Goal: Information Seeking & Learning: Check status

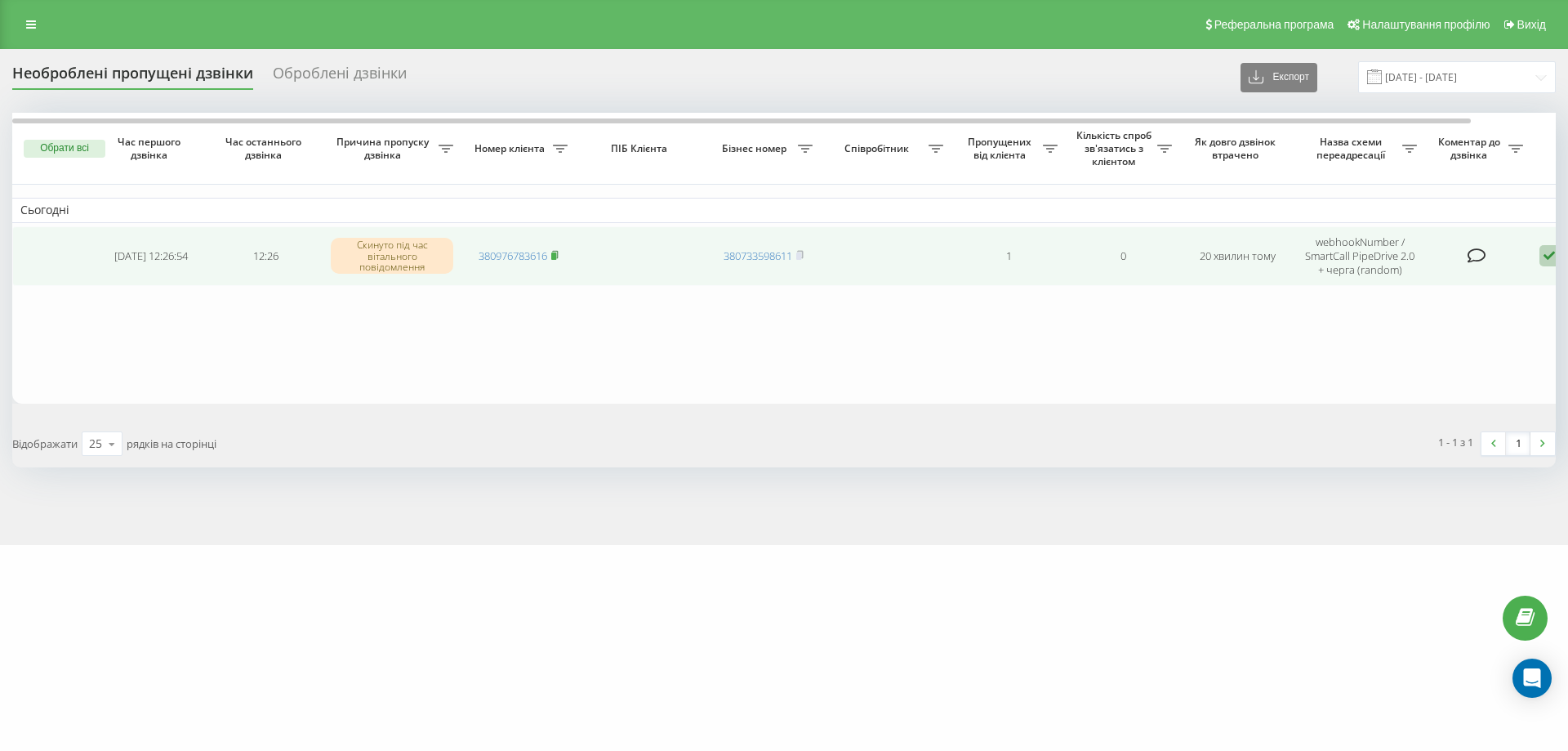
click at [554, 256] on rect at bounding box center [553, 256] width 4 height 7
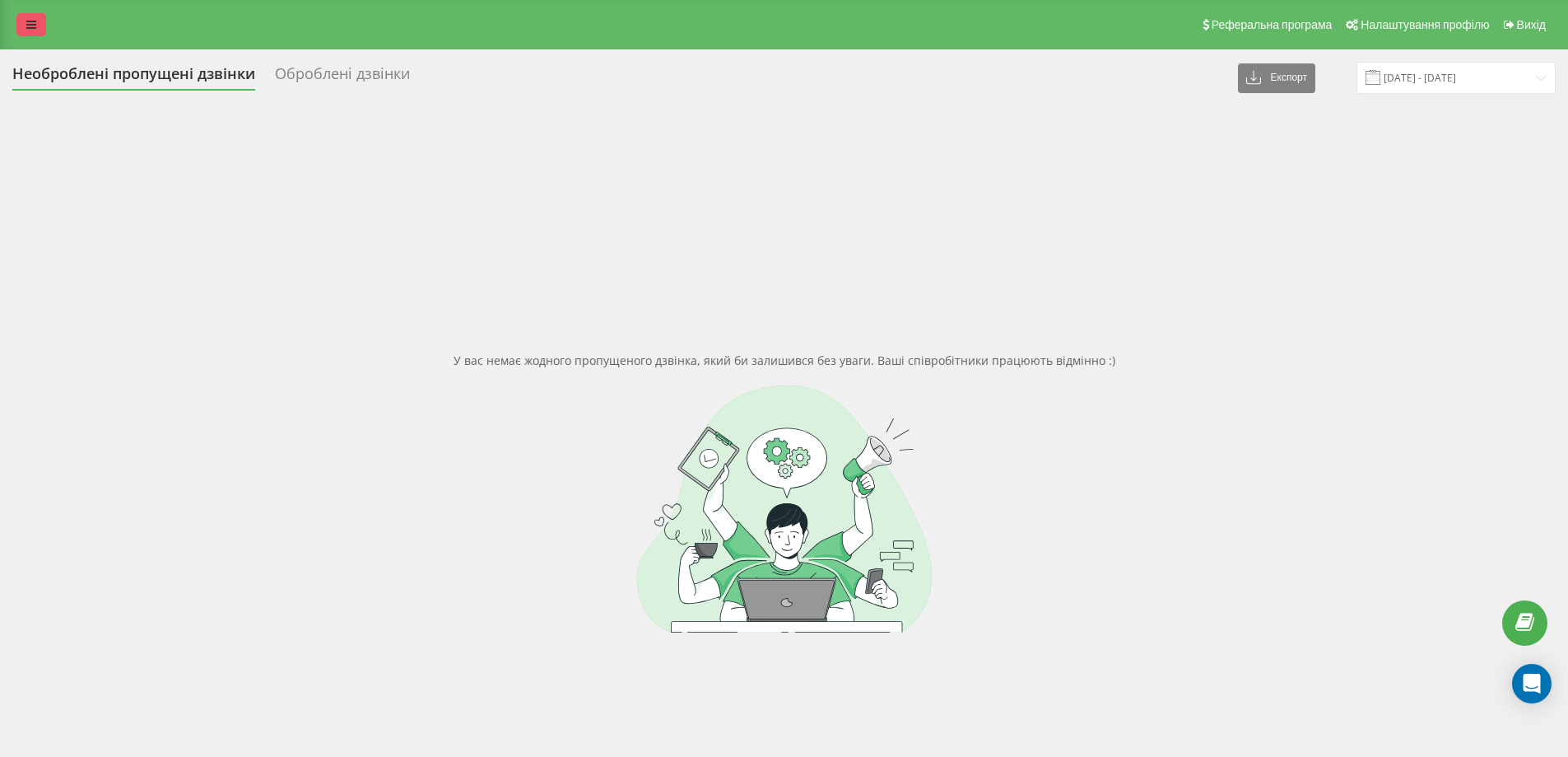
click at [32, 27] on icon at bounding box center [31, 24] width 10 height 12
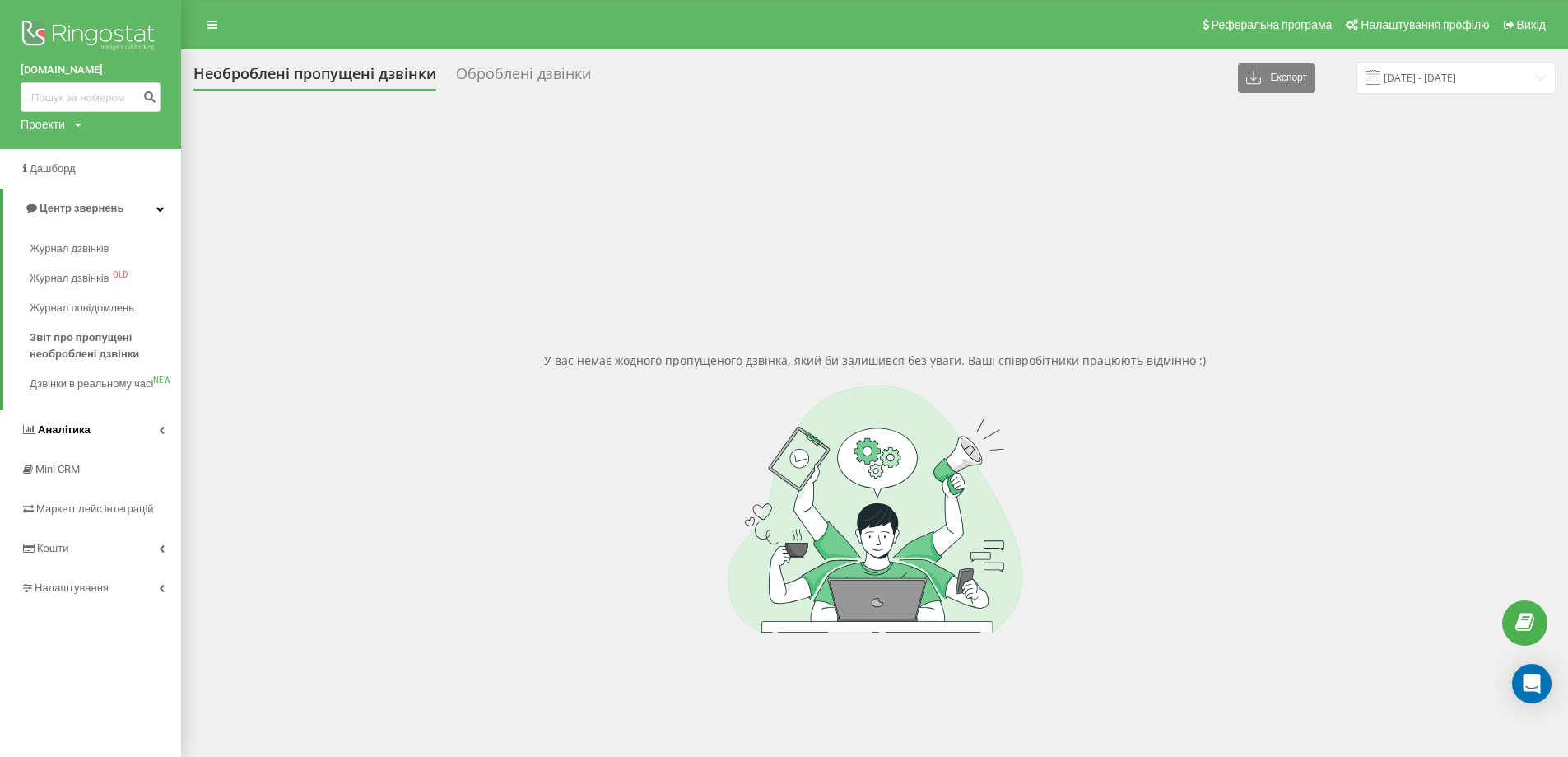
click at [109, 449] on link "Аналiтика" at bounding box center [90, 430] width 181 height 40
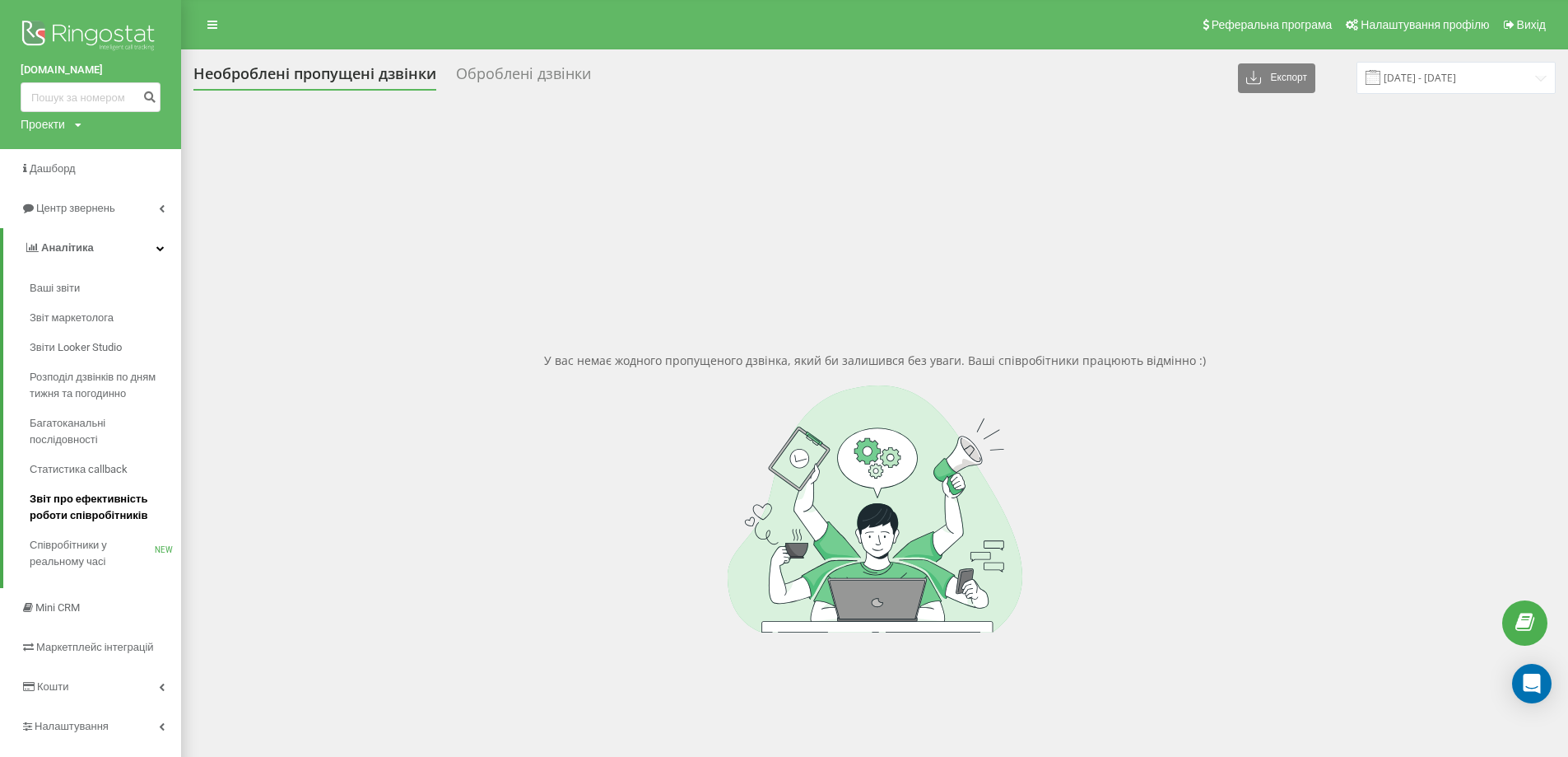
click at [118, 512] on span "Звіт про ефективність роботи співробітників" at bounding box center [101, 507] width 143 height 33
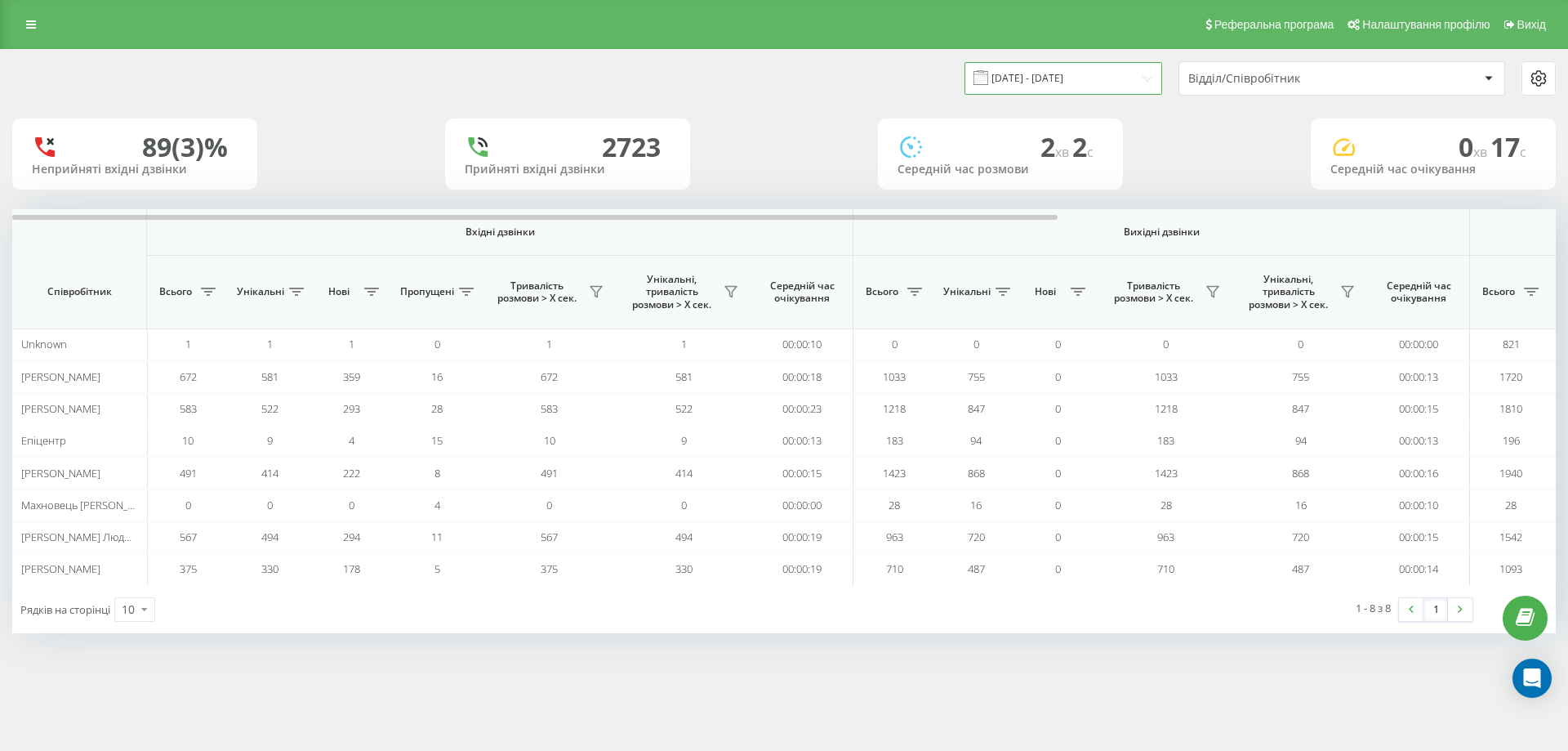
click at [1090, 76] on input "20.08.2025 - 20.09.2025" at bounding box center [1063, 79] width 197 height 32
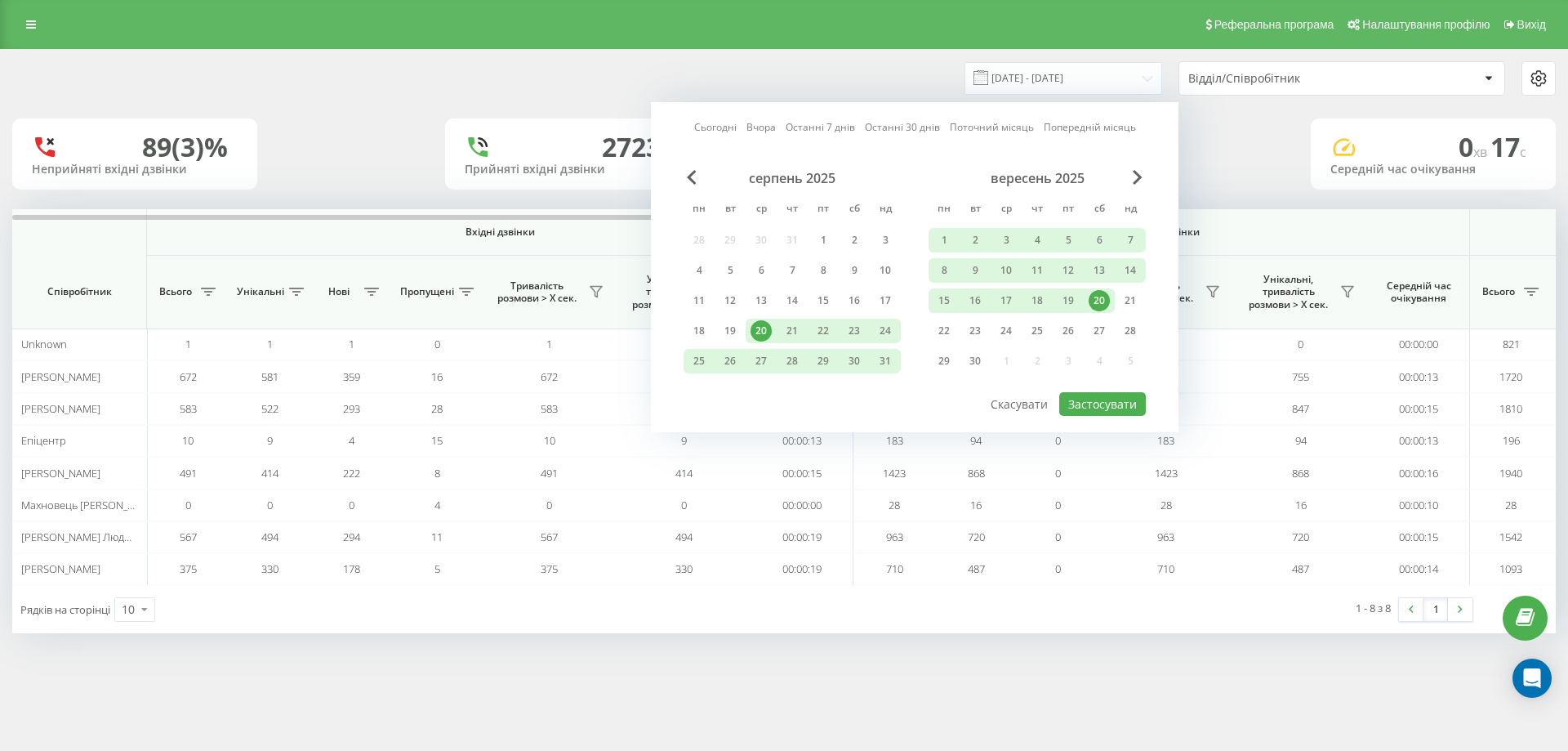
click at [1095, 294] on div "20" at bounding box center [1099, 301] width 21 height 21
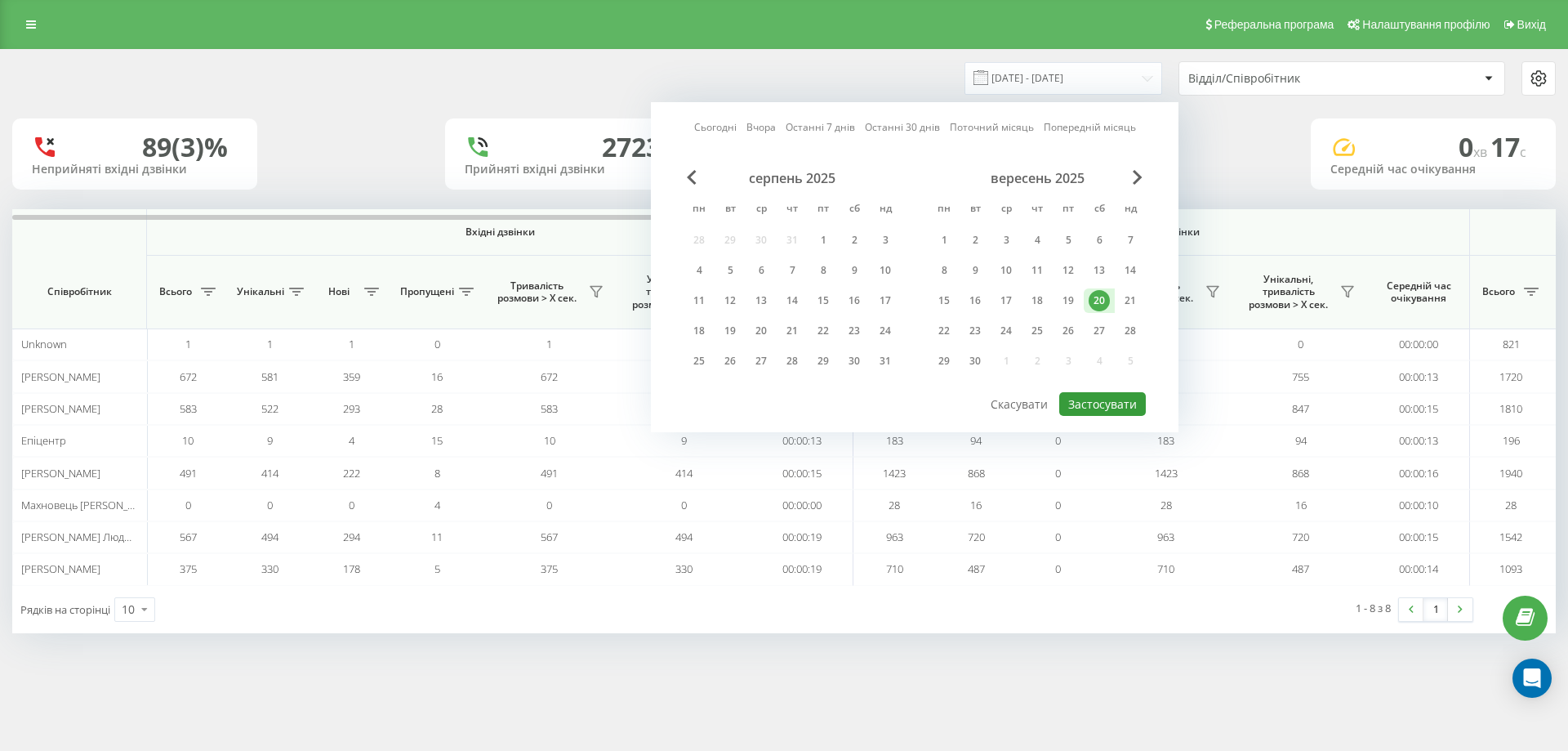
click at [1094, 414] on button "Застосувати" at bounding box center [1102, 404] width 87 height 24
type input "[DATE] - [DATE]"
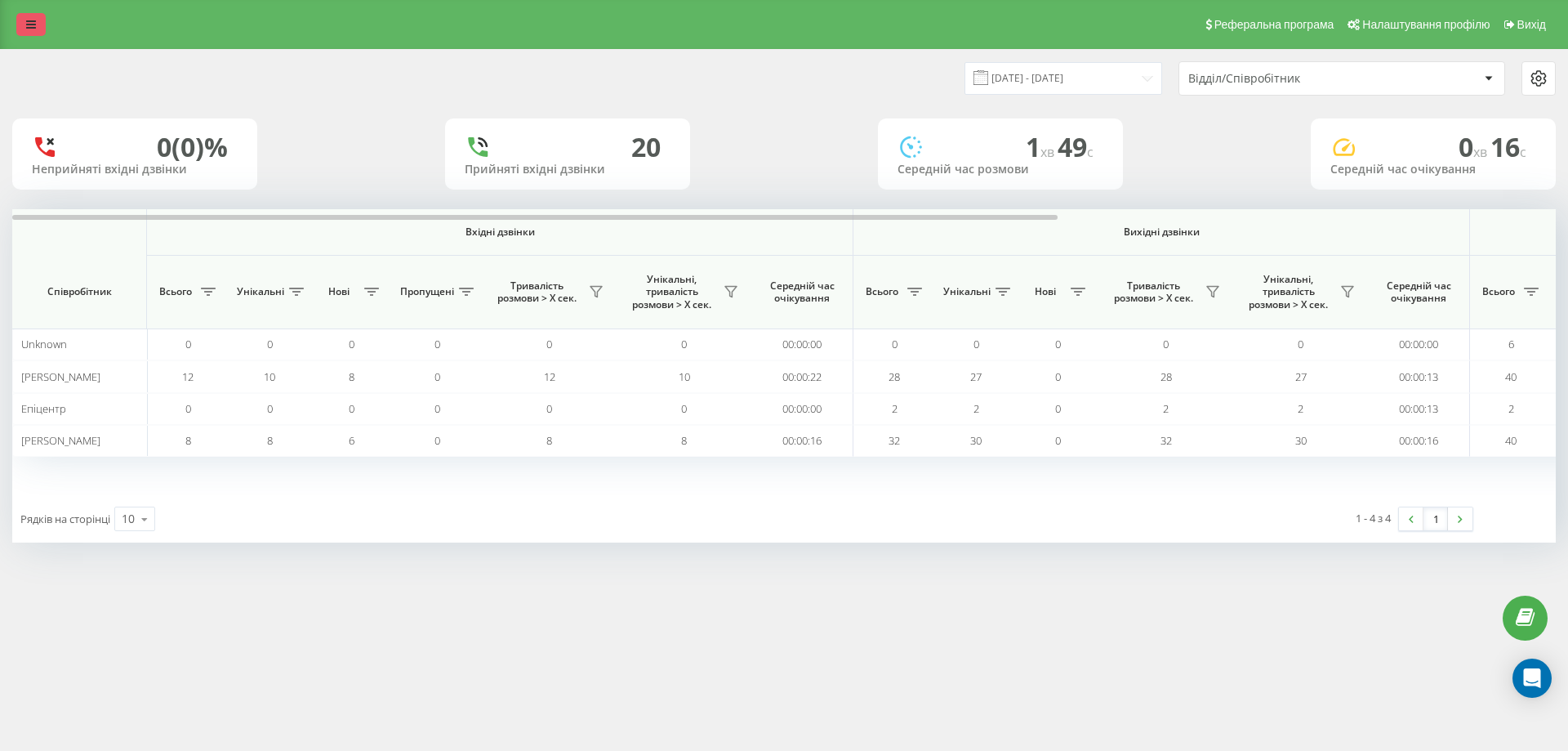
click at [40, 14] on link at bounding box center [30, 25] width 29 height 23
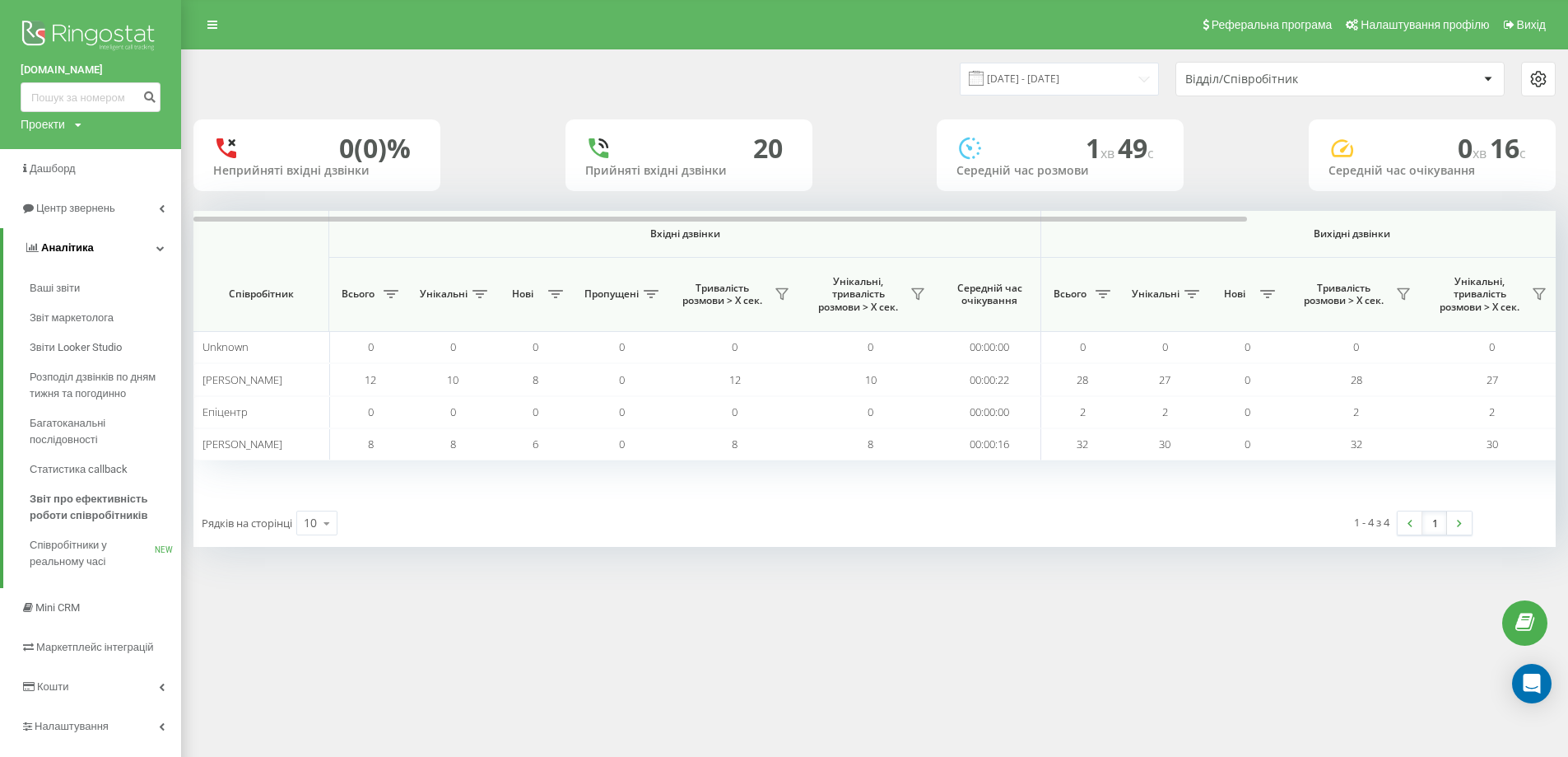
click at [145, 248] on link "Аналiтика" at bounding box center [93, 248] width 178 height 40
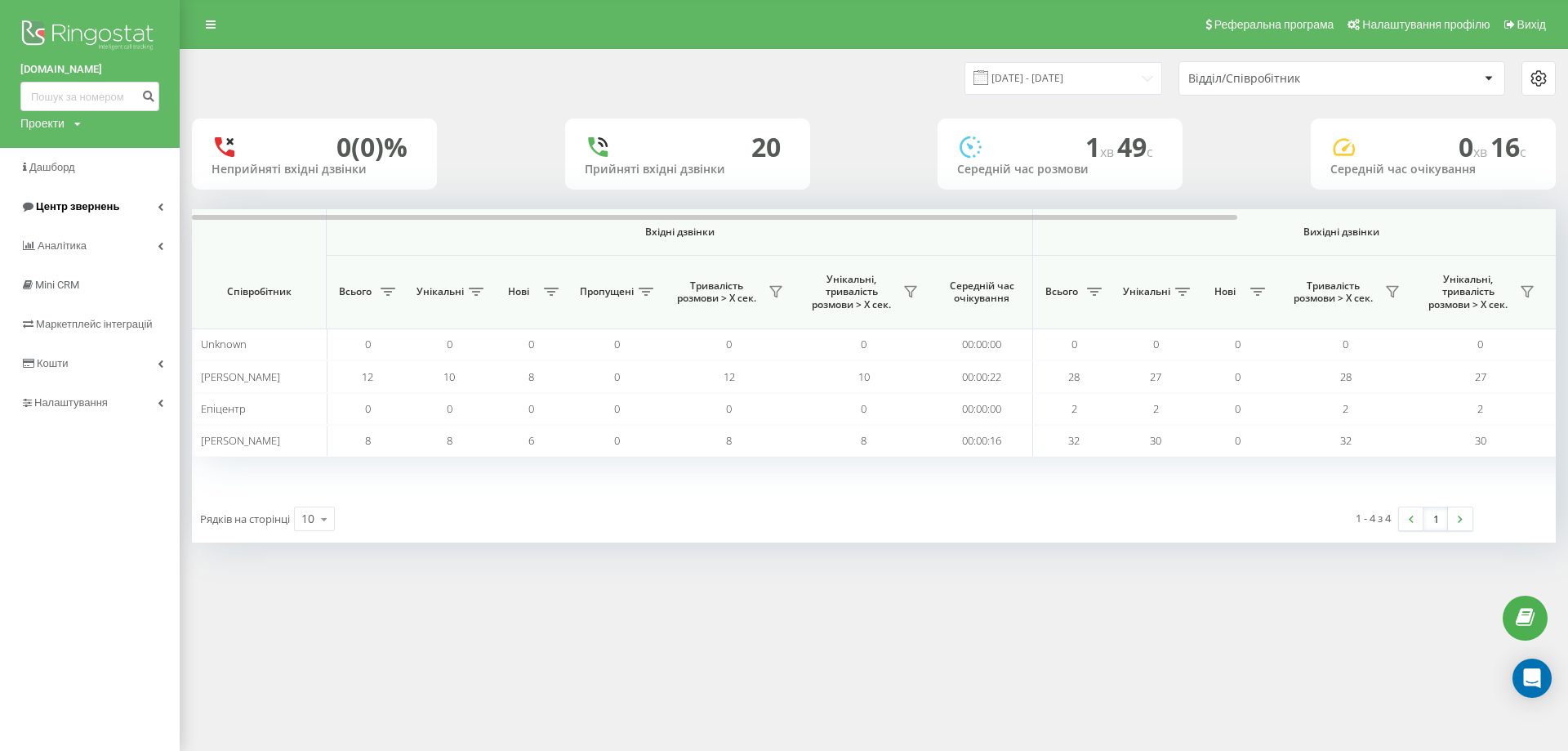
click at [139, 203] on link "Центр звернень" at bounding box center [89, 207] width 179 height 39
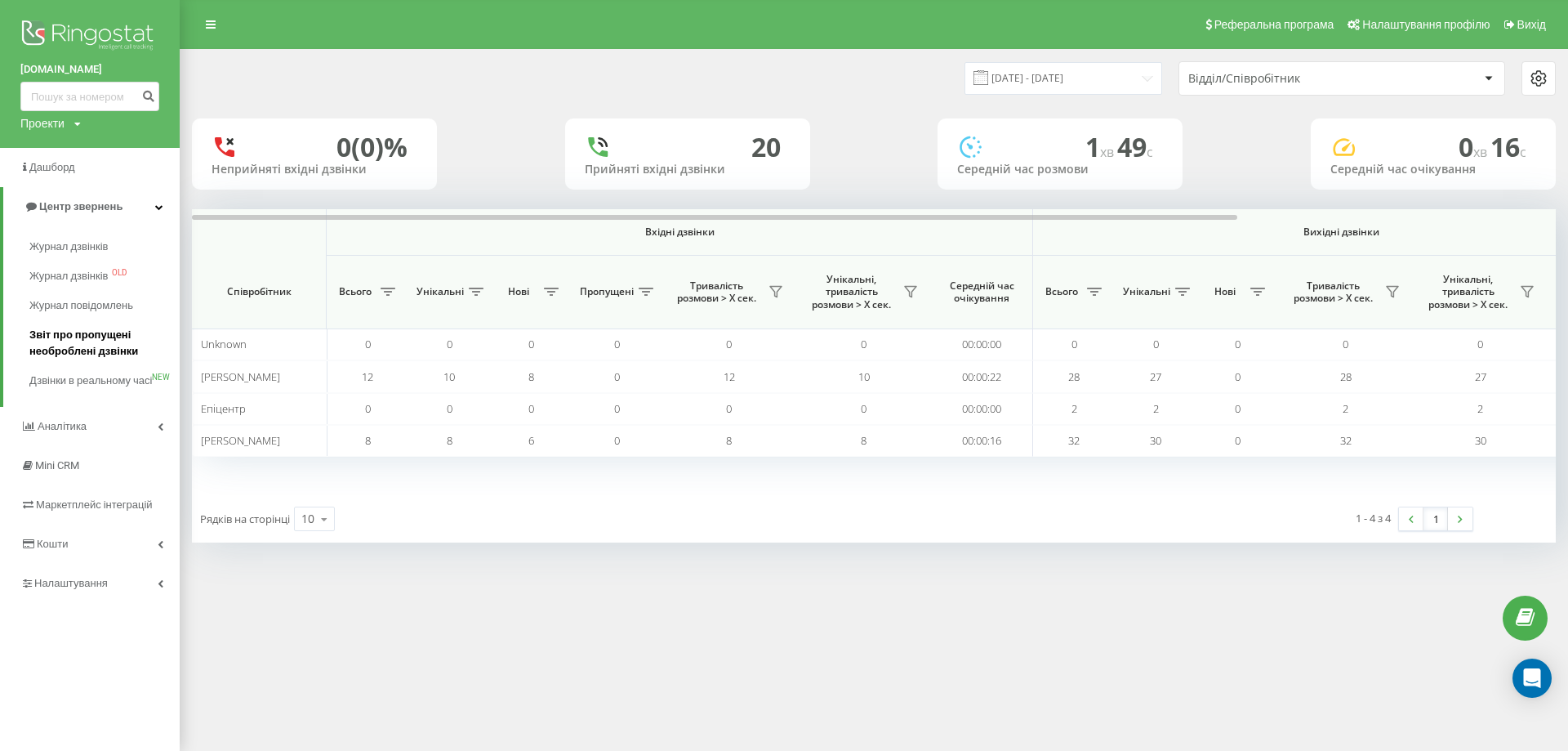
click at [111, 338] on span "Звіт про пропущені необроблені дзвінки" at bounding box center [100, 343] width 142 height 33
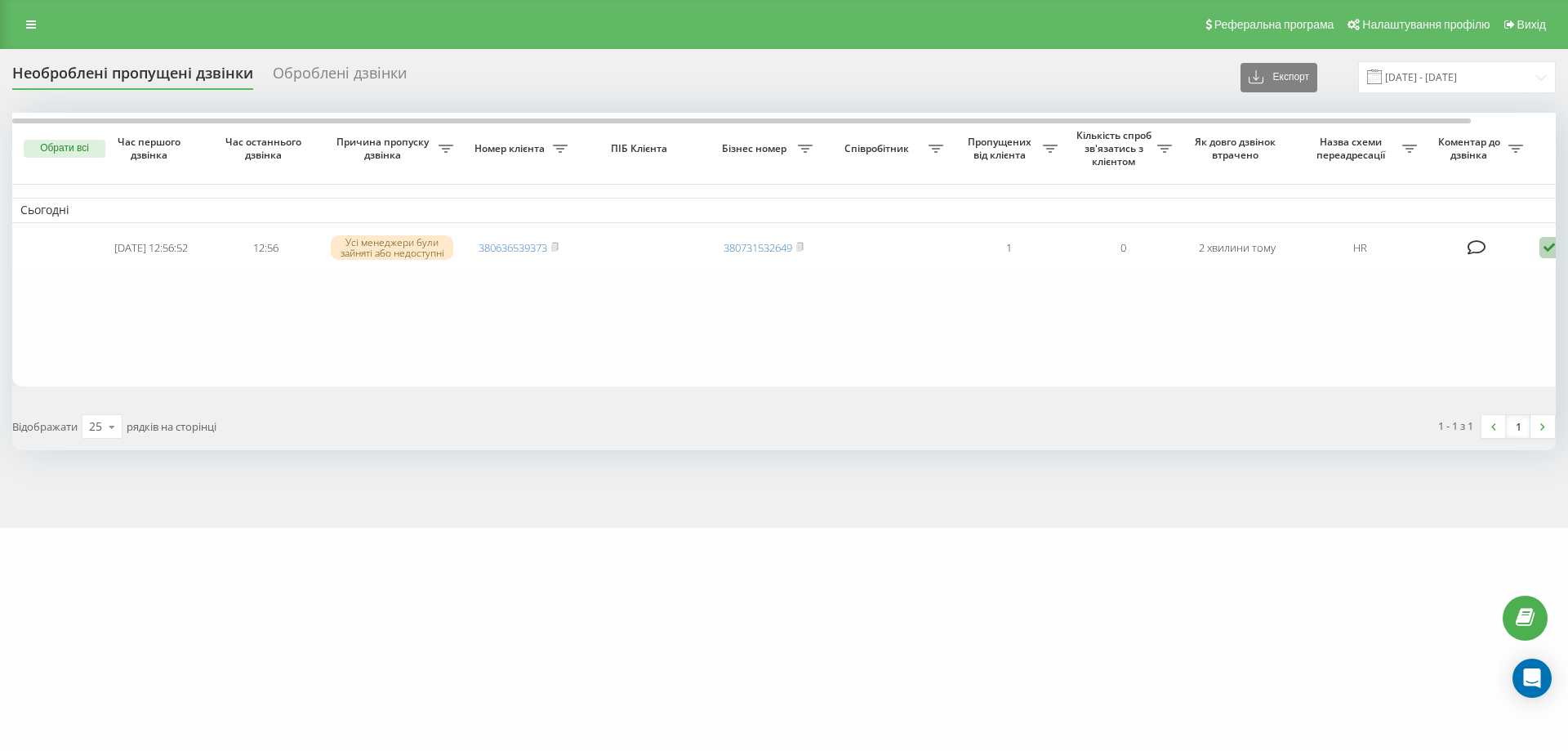
click at [557, 245] on icon at bounding box center [555, 246] width 5 height 7
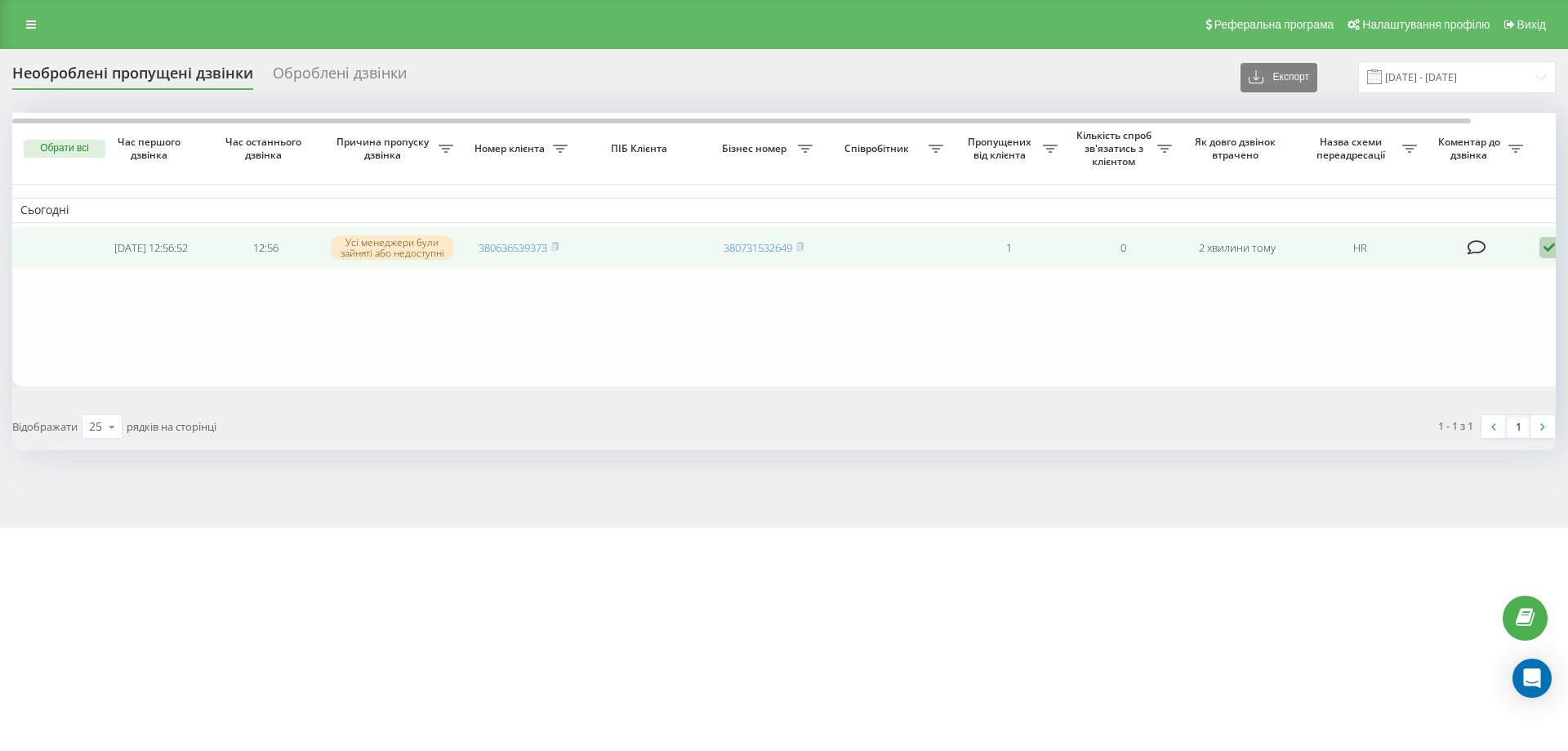
click at [1541, 247] on icon at bounding box center [1549, 247] width 20 height 22
click at [1370, 277] on span "Не вдалося зв'язатися" at bounding box center [1403, 272] width 125 height 15
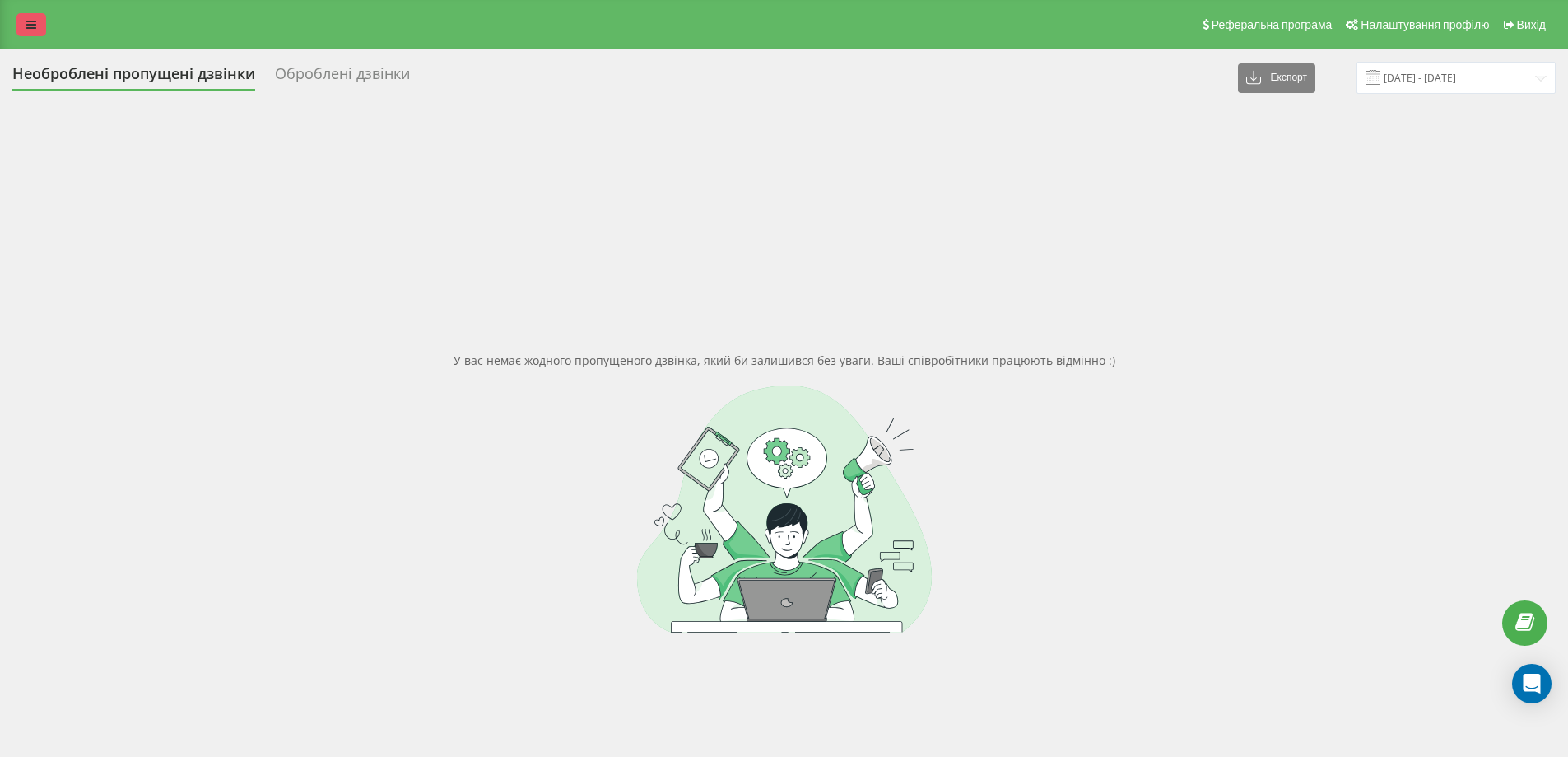
click at [40, 16] on link at bounding box center [31, 25] width 30 height 23
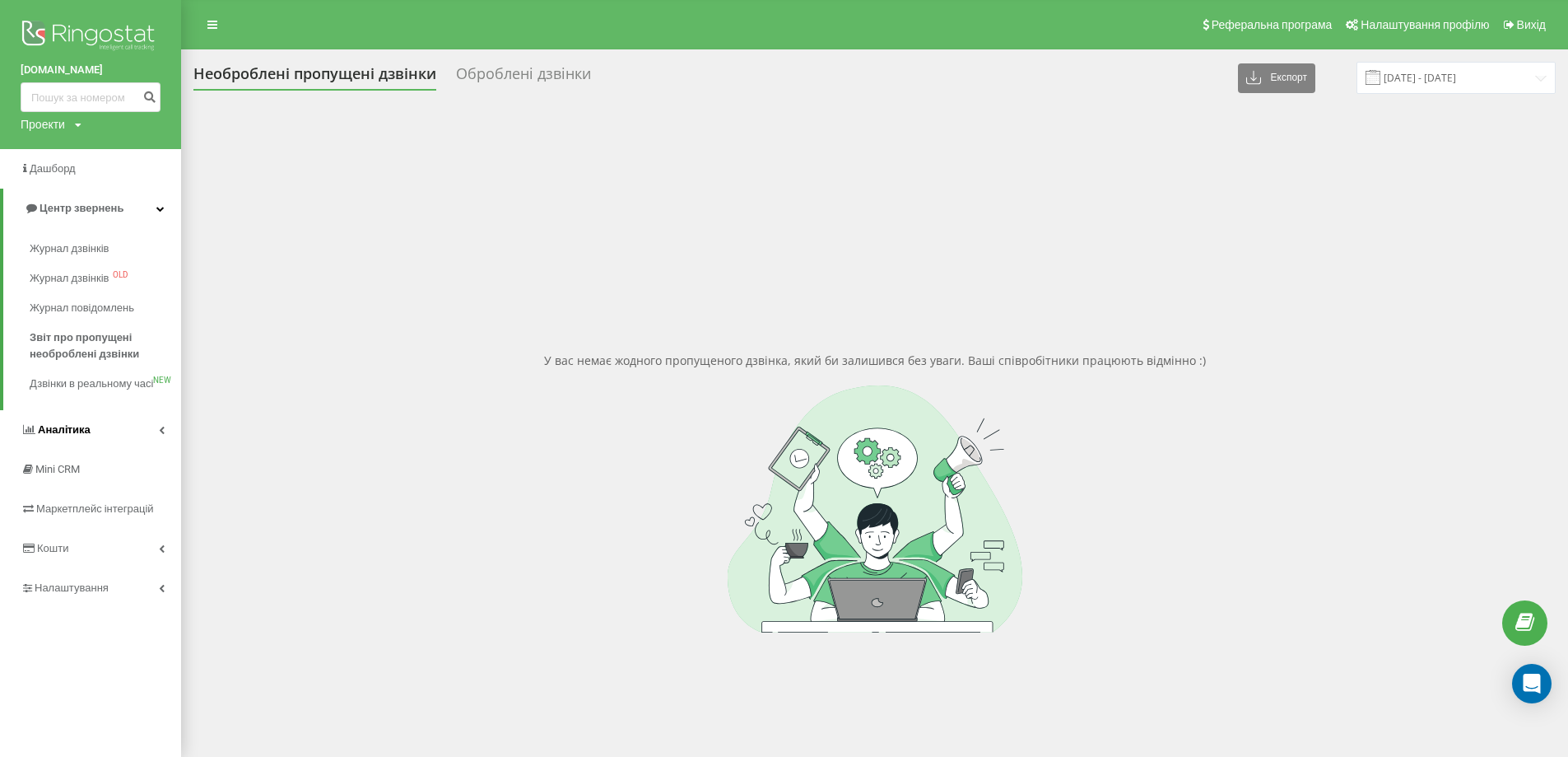
click at [117, 437] on link "Аналiтика" at bounding box center [90, 430] width 181 height 40
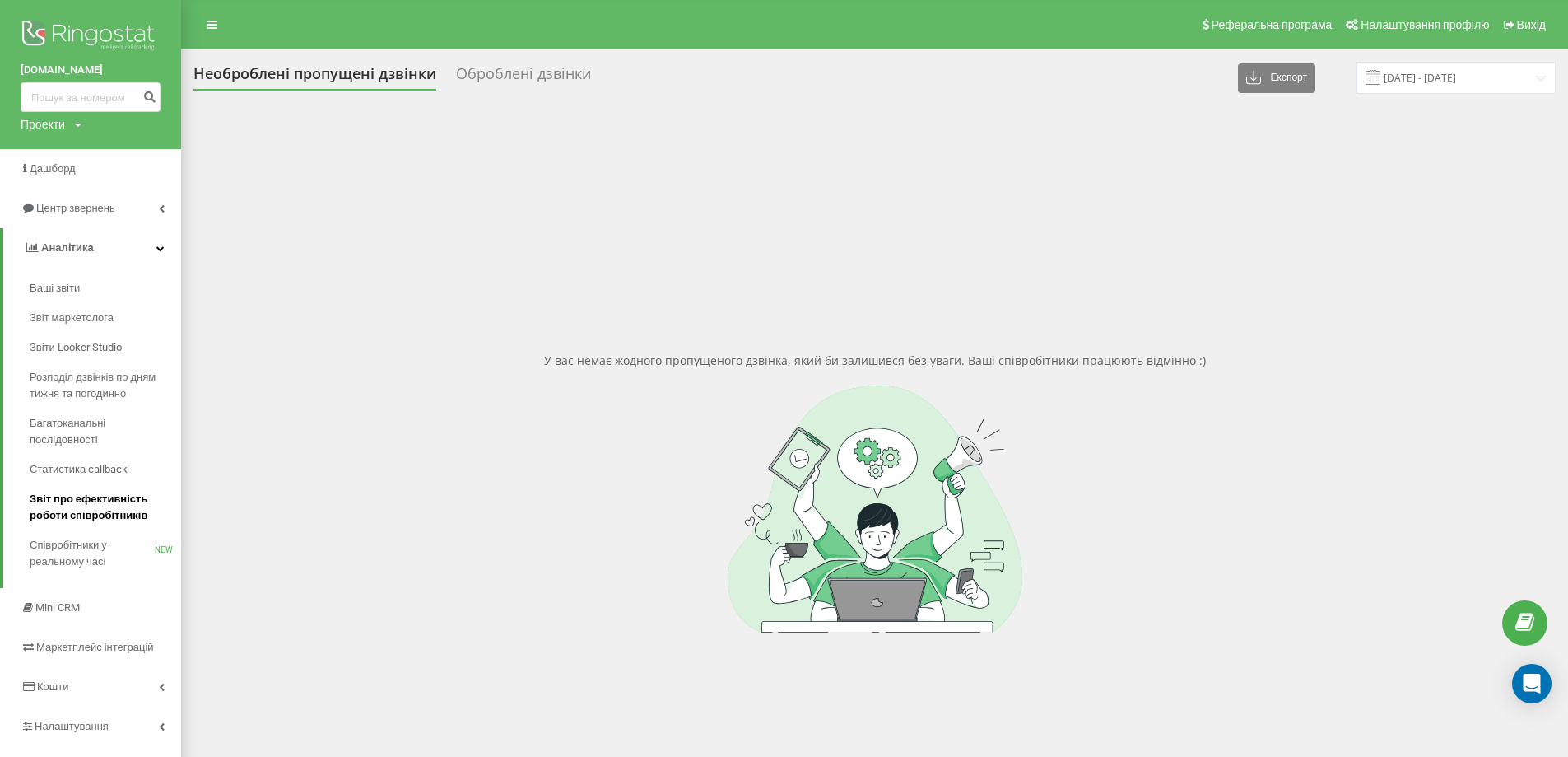
click at [121, 510] on span "Звіт про ефективність роботи співробітників" at bounding box center [101, 507] width 143 height 33
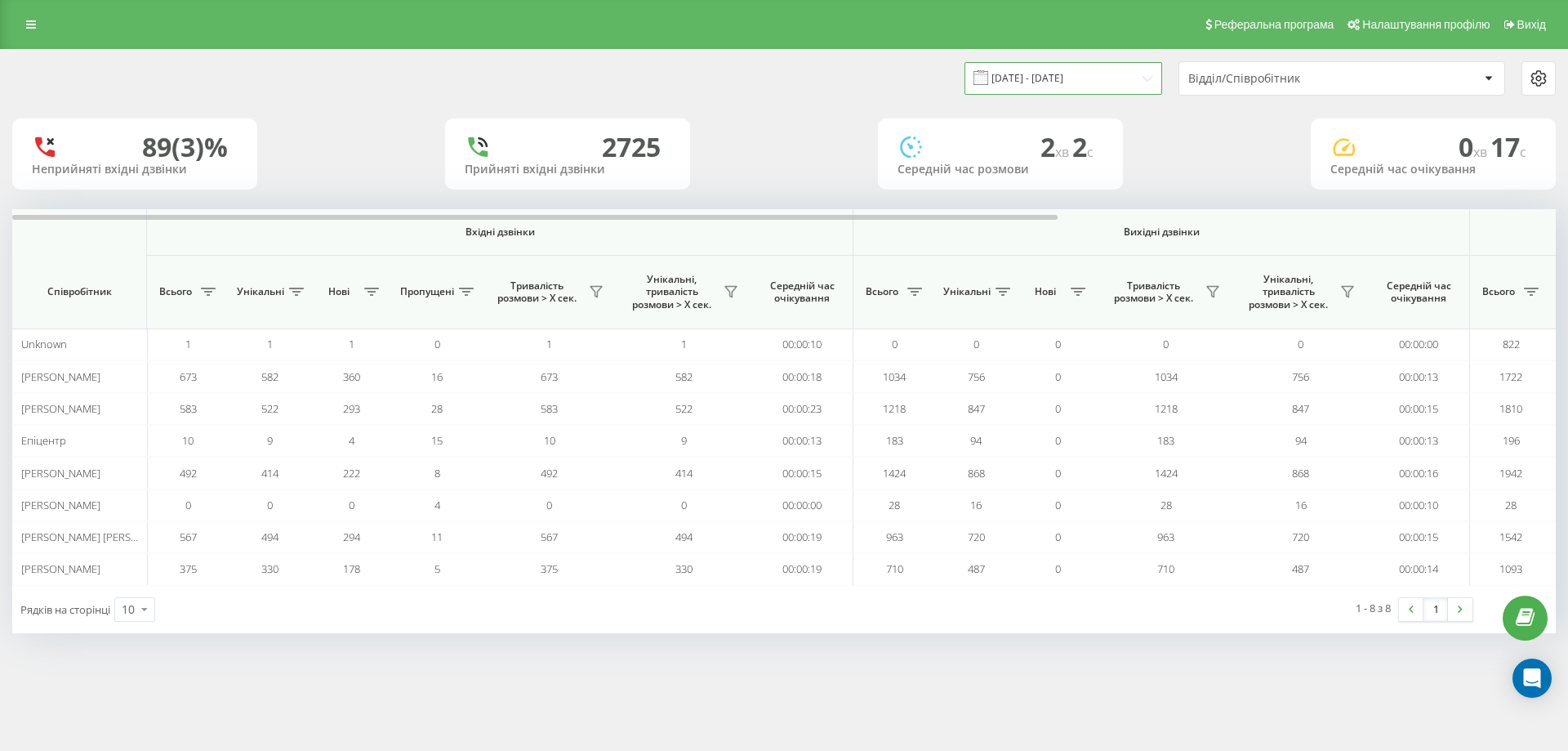
click at [1091, 78] on input "[DATE] - [DATE]" at bounding box center [1063, 79] width 197 height 32
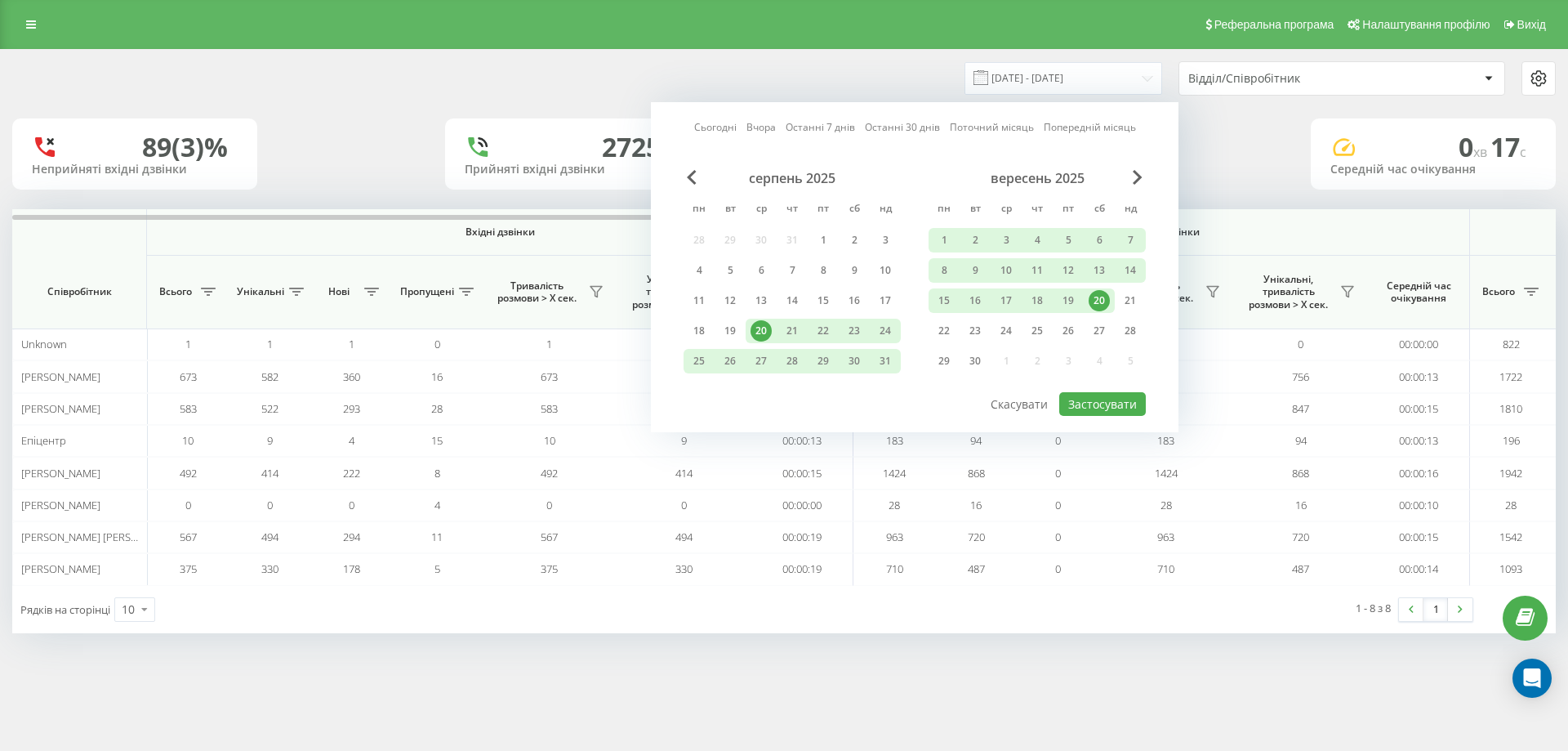
click at [1100, 304] on div "20" at bounding box center [1099, 301] width 21 height 21
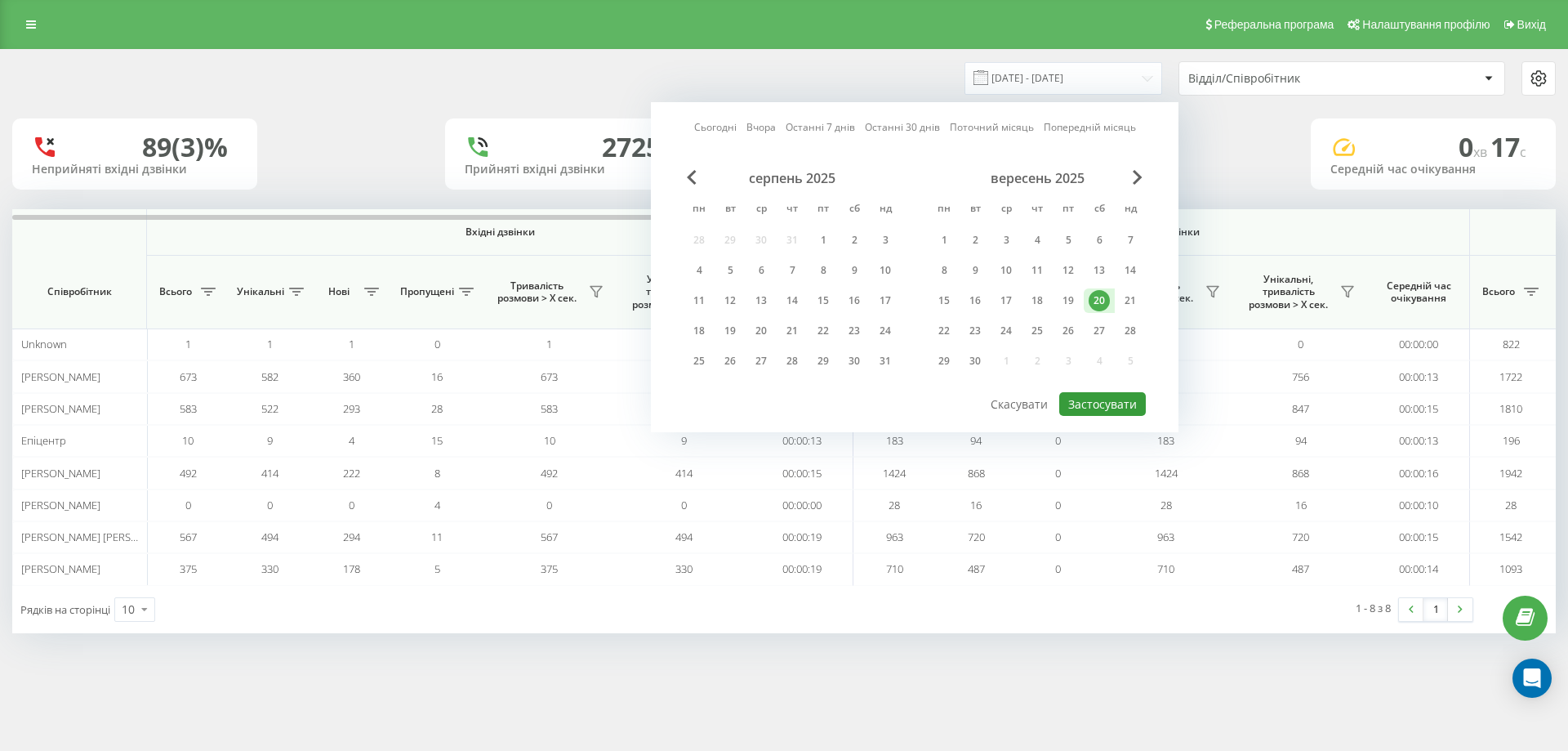
click at [1095, 409] on button "Застосувати" at bounding box center [1102, 404] width 87 height 24
type input "20.09.2025 - 20.09.2025"
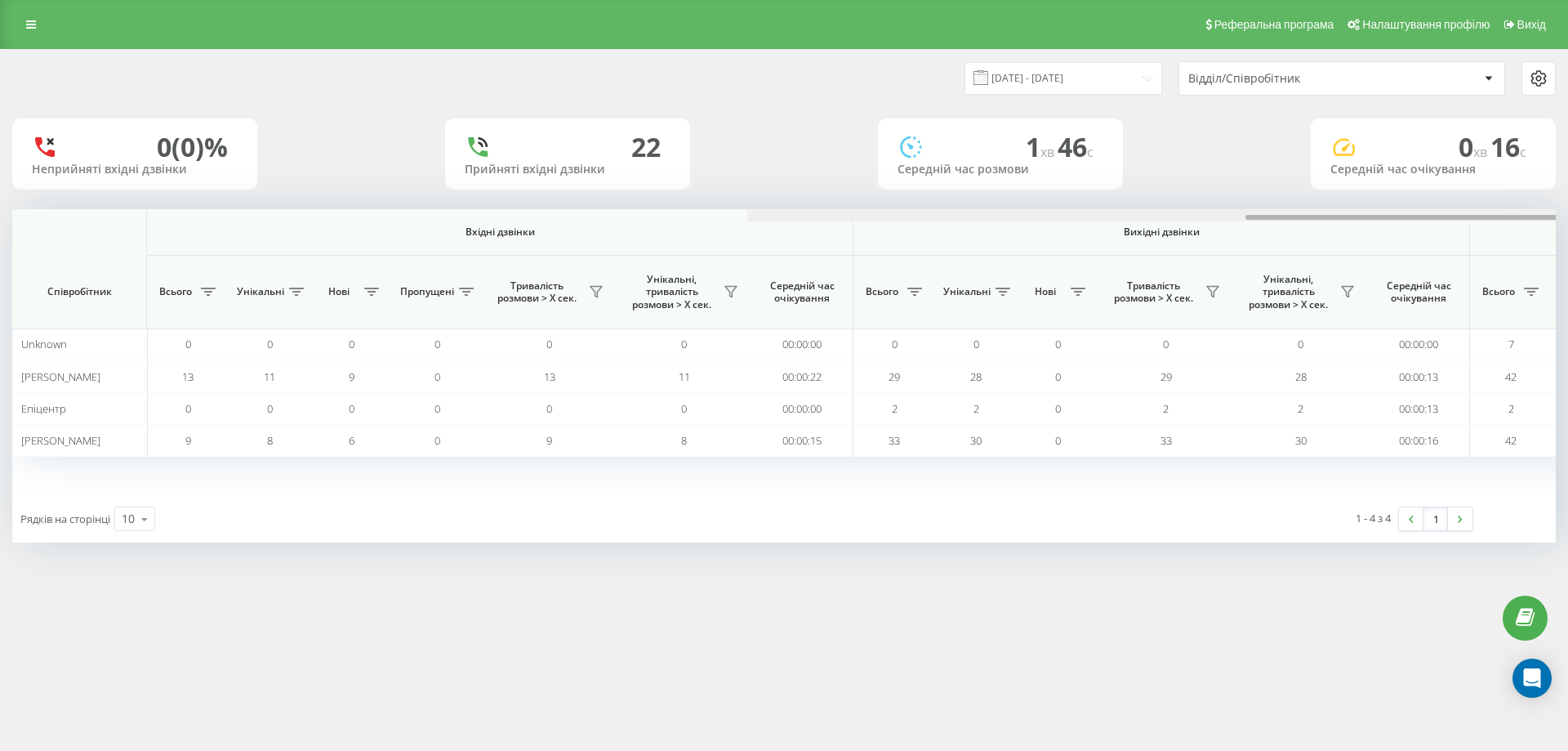
scroll to position [0, 735]
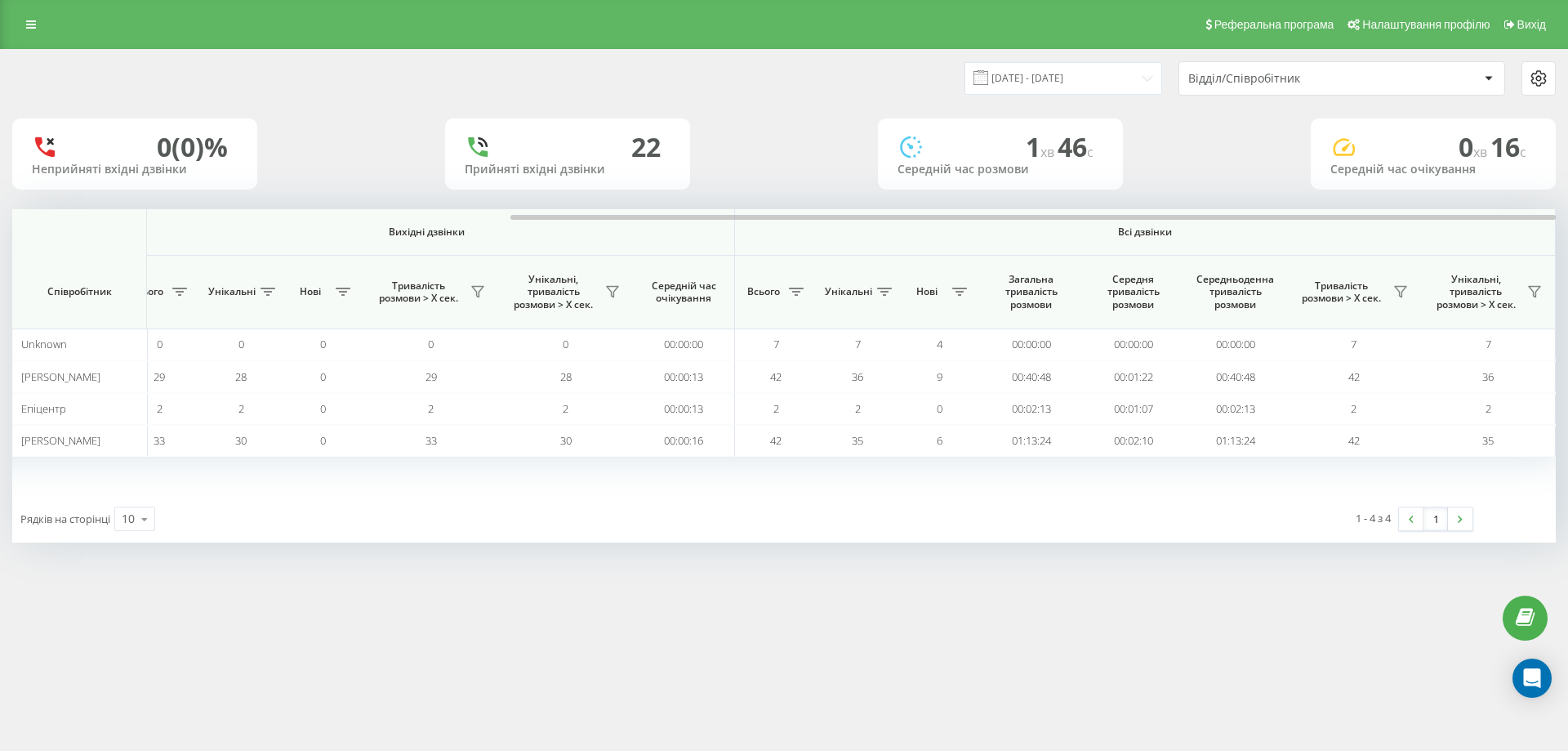
drag, startPoint x: 906, startPoint y: 221, endPoint x: 1119, endPoint y: 206, distance: 213.5
click at [1166, 217] on div at bounding box center [784, 215] width 1544 height 13
drag, startPoint x: 1110, startPoint y: 213, endPoint x: 1198, endPoint y: 214, distance: 88.0
click at [1198, 214] on div at bounding box center [784, 215] width 1544 height 13
click at [36, 17] on link at bounding box center [30, 25] width 29 height 23
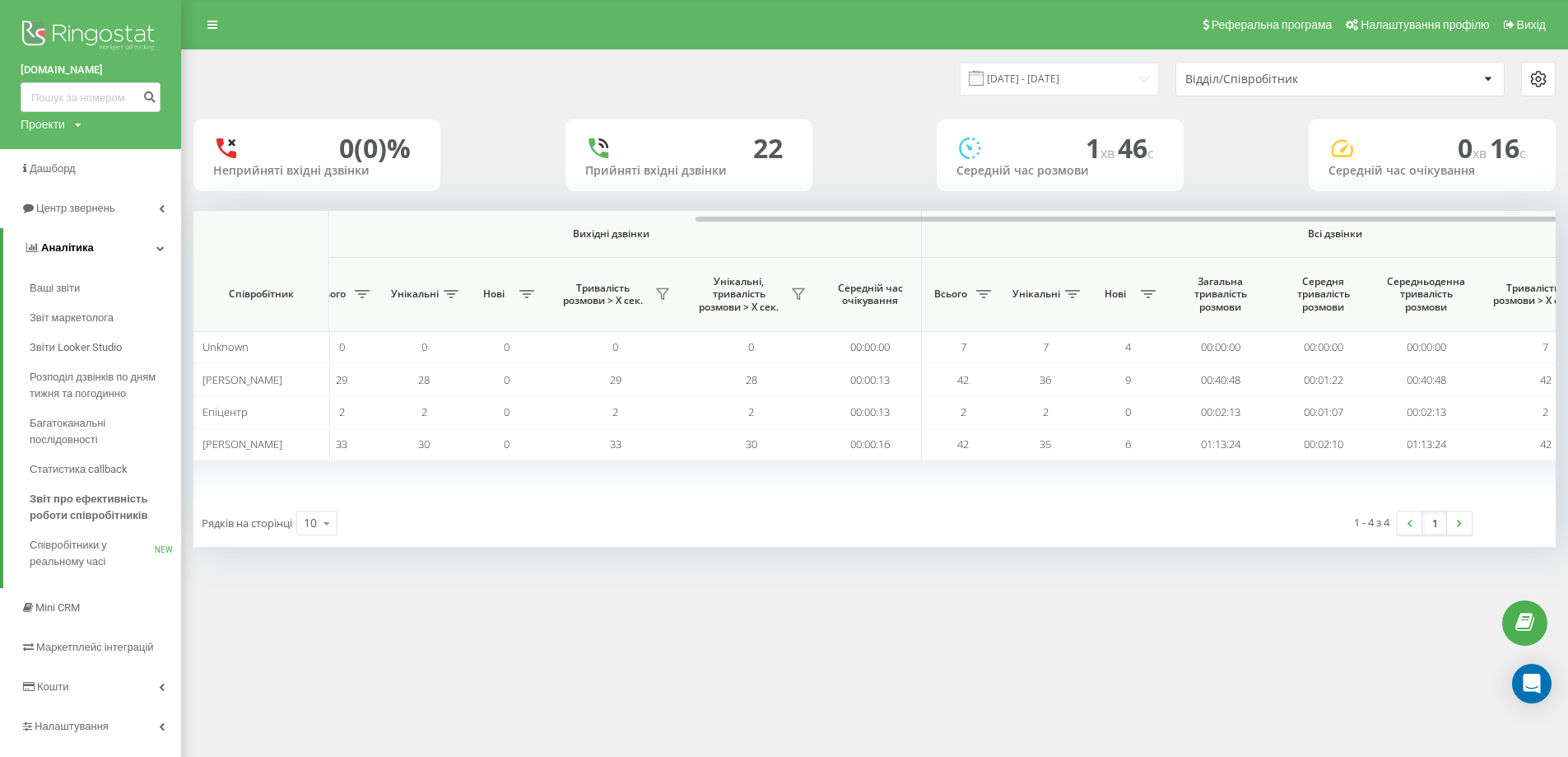
click at [161, 249] on icon at bounding box center [160, 248] width 8 height 8
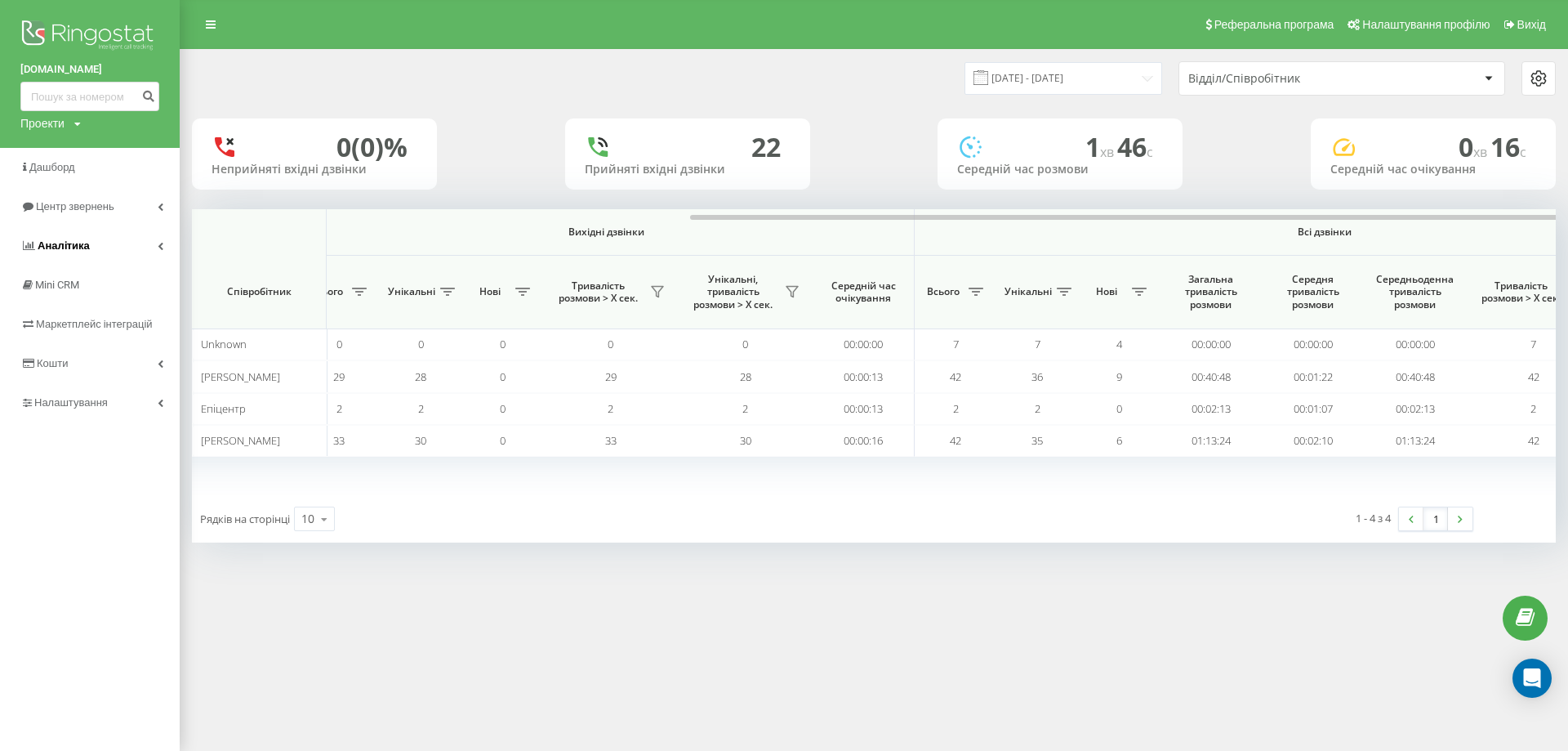
click at [158, 246] on icon at bounding box center [161, 246] width 5 height 8
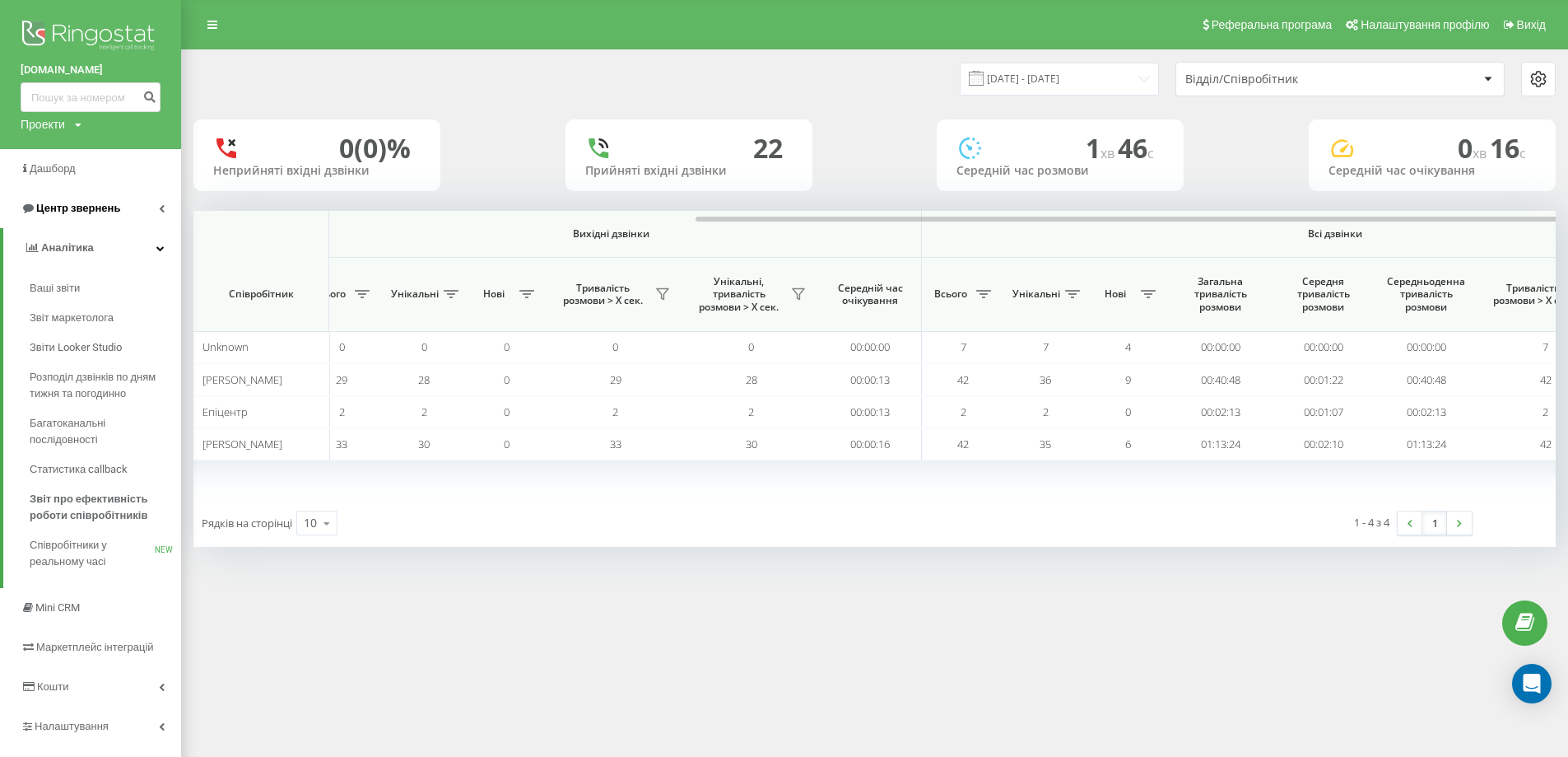
click at [143, 218] on link "Центр звернень" at bounding box center [90, 209] width 181 height 40
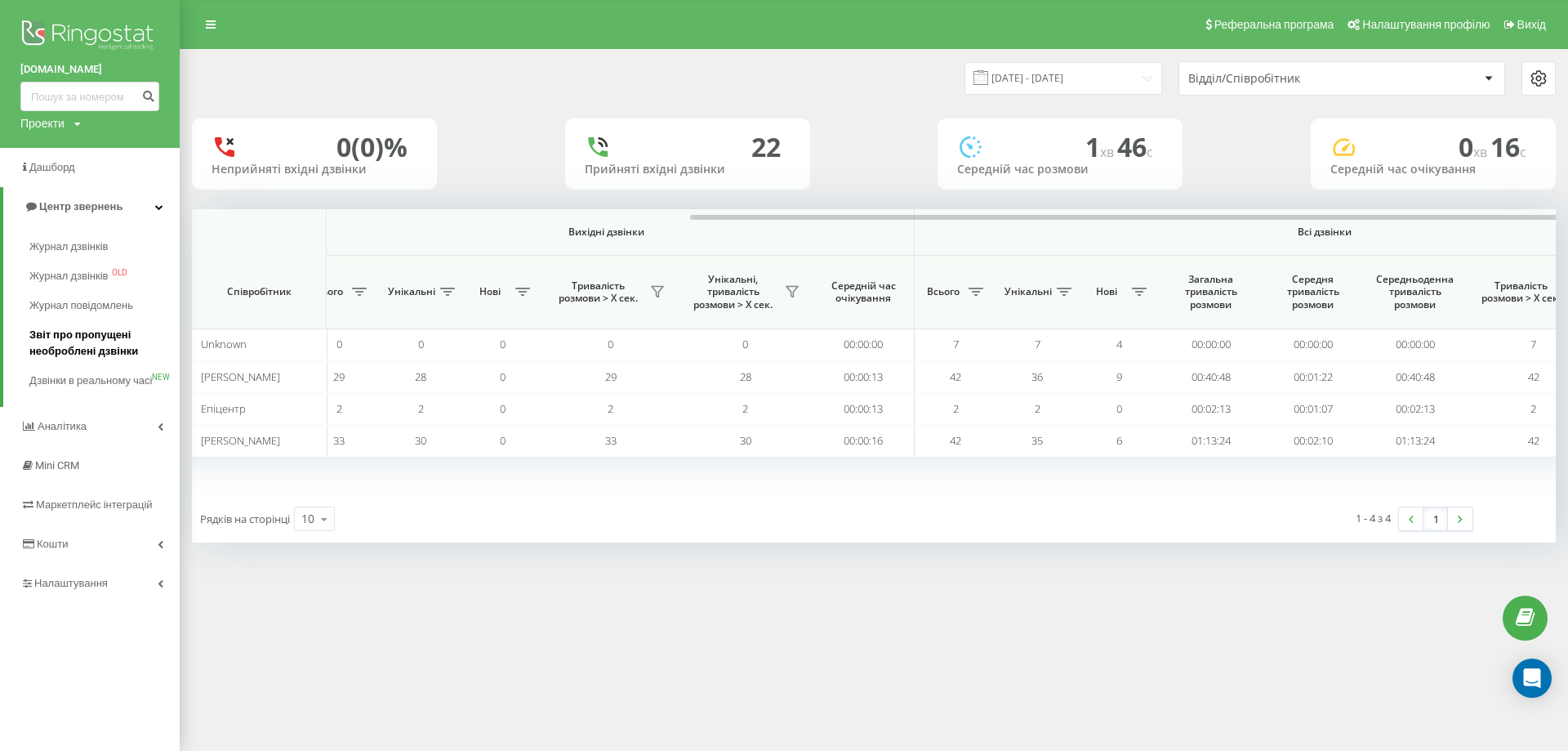
drag, startPoint x: 112, startPoint y: 345, endPoint x: 113, endPoint y: 356, distance: 11.0
click at [112, 346] on span "Звіт про пропущені необроблені дзвінки" at bounding box center [100, 343] width 142 height 33
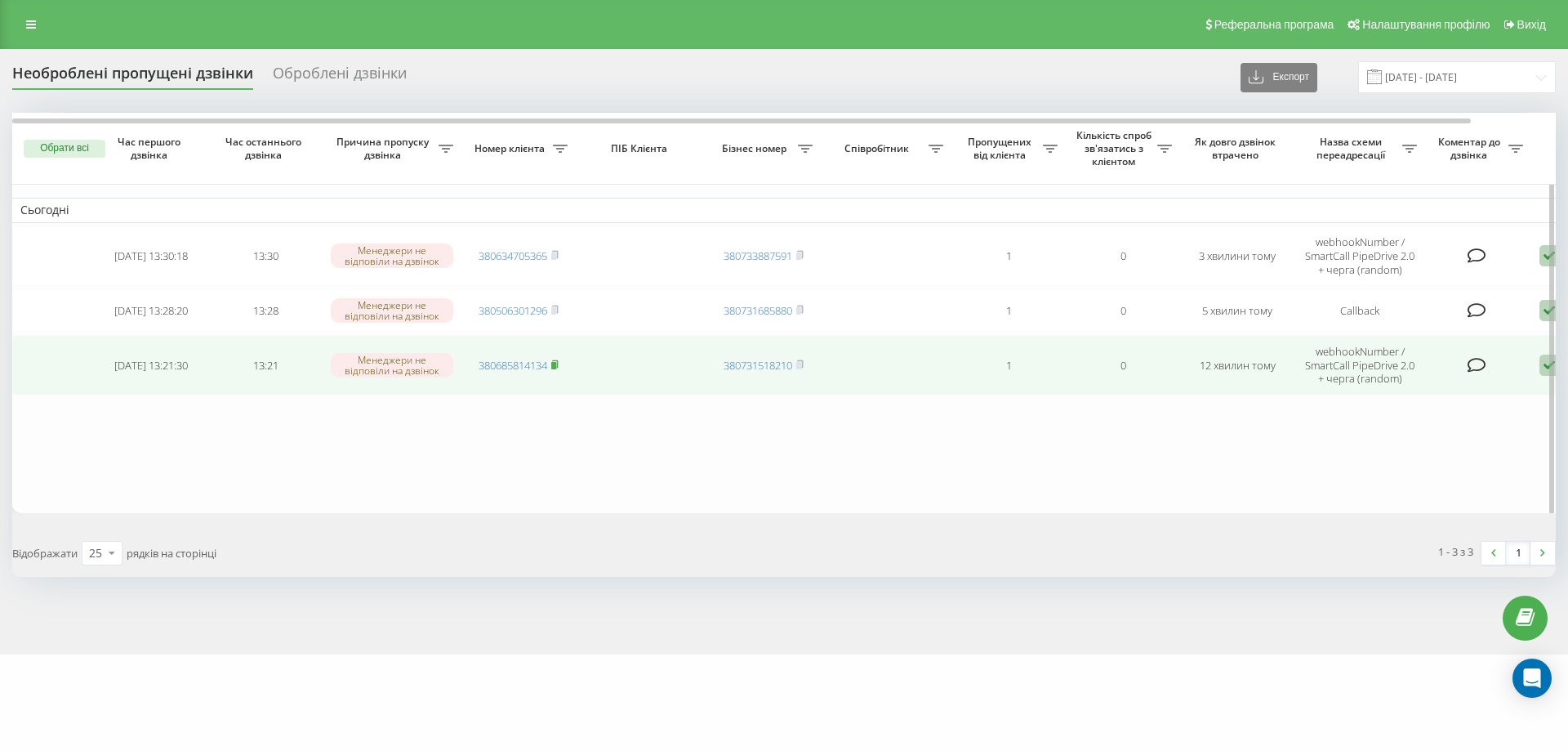
click at [557, 362] on icon at bounding box center [555, 364] width 7 height 10
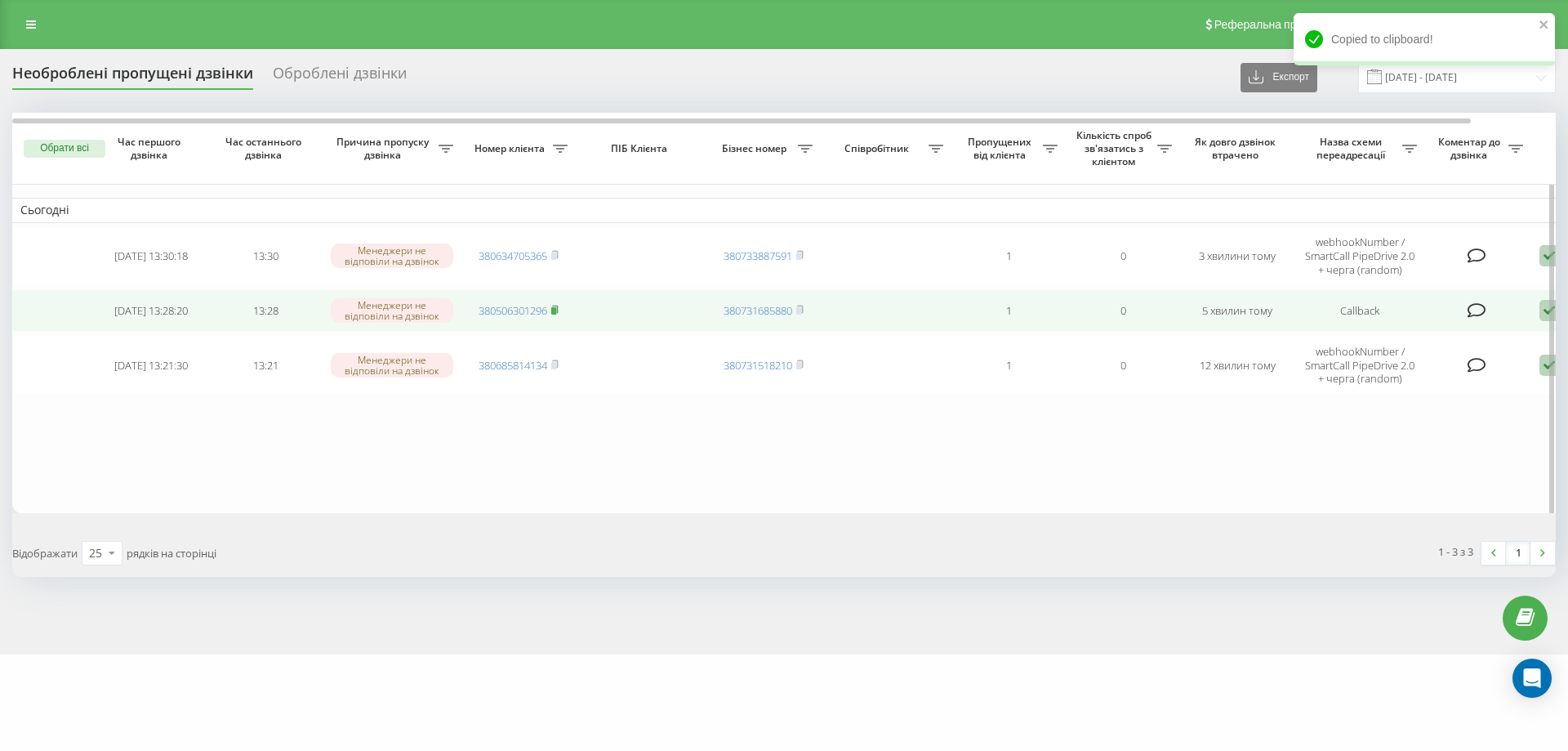
click at [558, 305] on span at bounding box center [555, 310] width 7 height 14
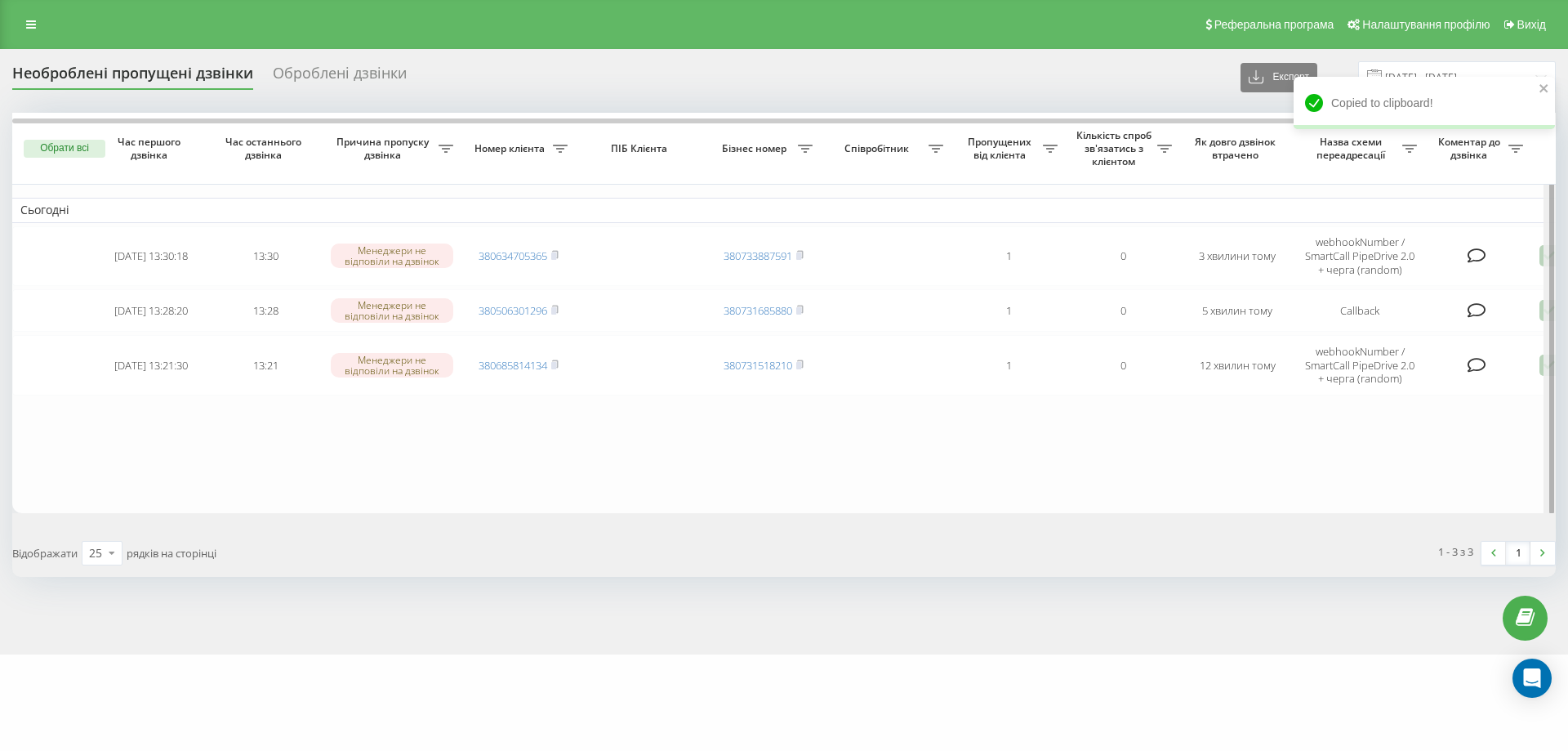
click at [1544, 371] on div at bounding box center [1550, 313] width 12 height 402
click at [1545, 369] on div at bounding box center [1550, 313] width 12 height 402
click at [1545, 371] on div at bounding box center [1550, 313] width 12 height 402
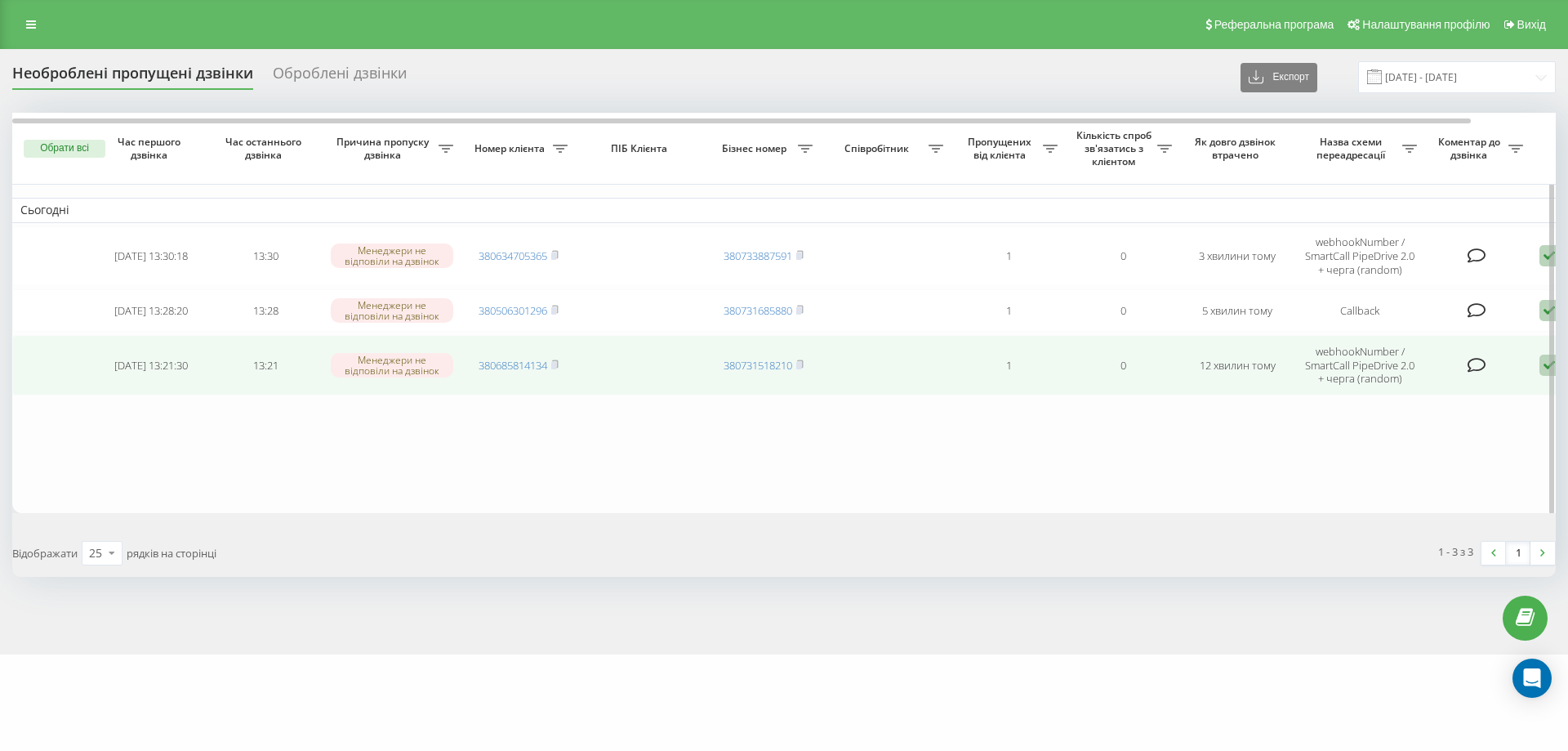
click at [1539, 371] on icon at bounding box center [1549, 365] width 20 height 22
click at [1449, 386] on div "Не вдалося зв'язатися" at bounding box center [1480, 391] width 305 height 29
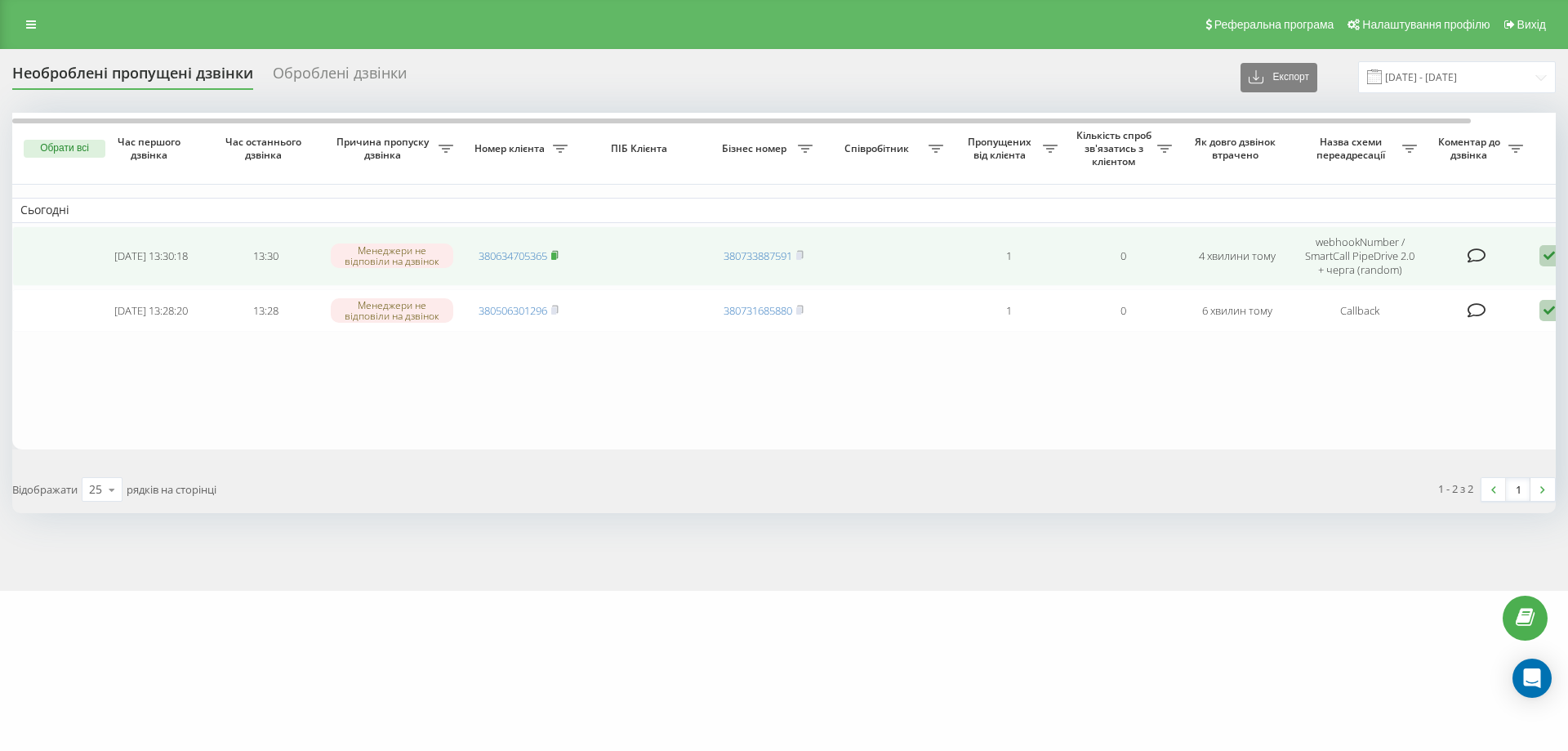
click at [558, 255] on icon at bounding box center [555, 255] width 5 height 7
